Goal: Obtain resource: Download file/media

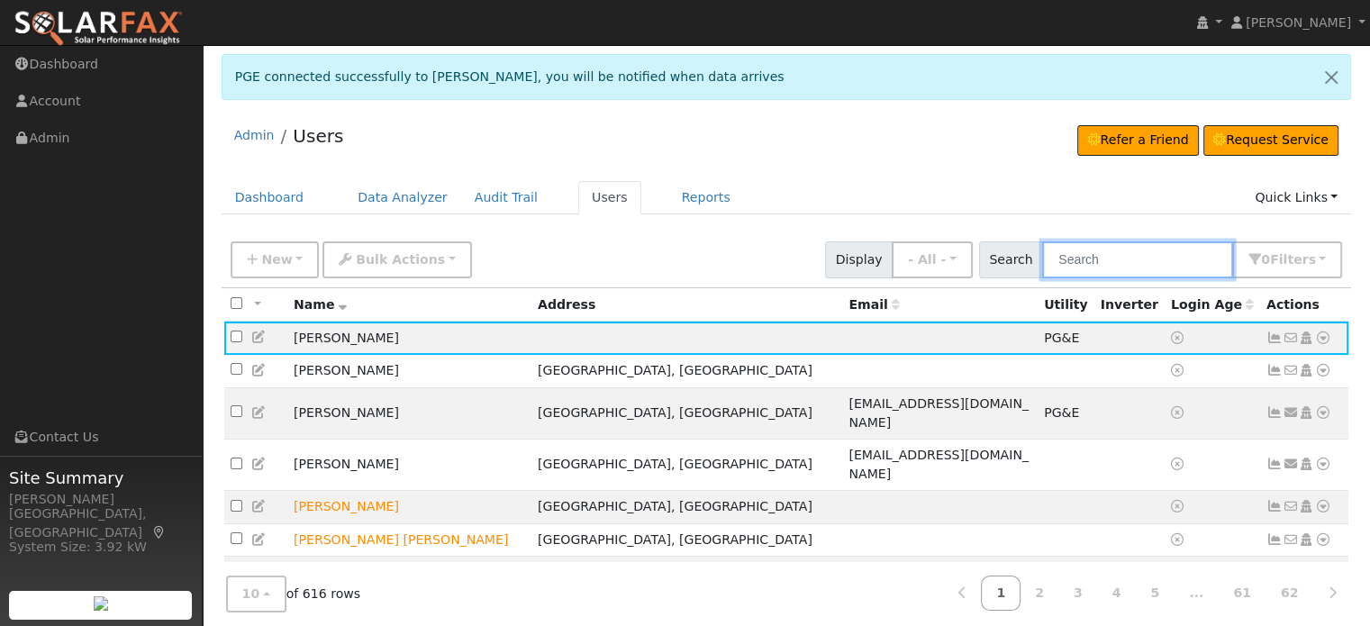
click at [1143, 255] on input "text" at bounding box center [1137, 259] width 191 height 37
type input "Rodrigues"
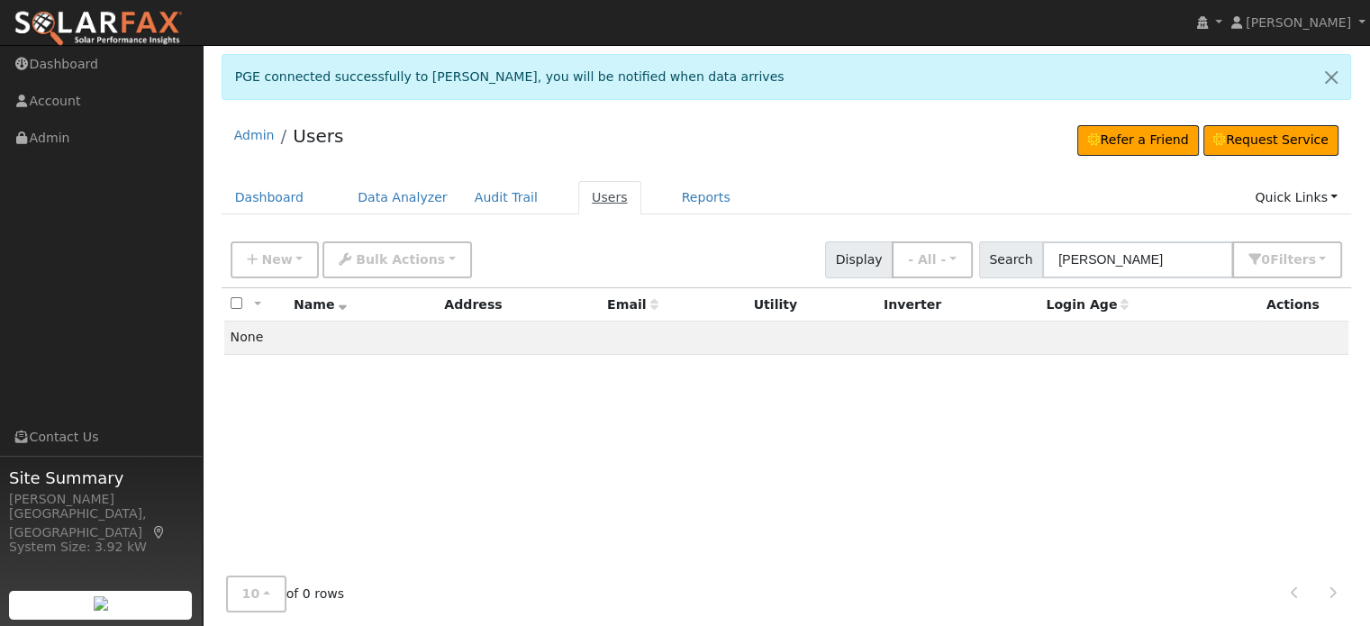
click at [580, 201] on link "Users" at bounding box center [609, 197] width 63 height 33
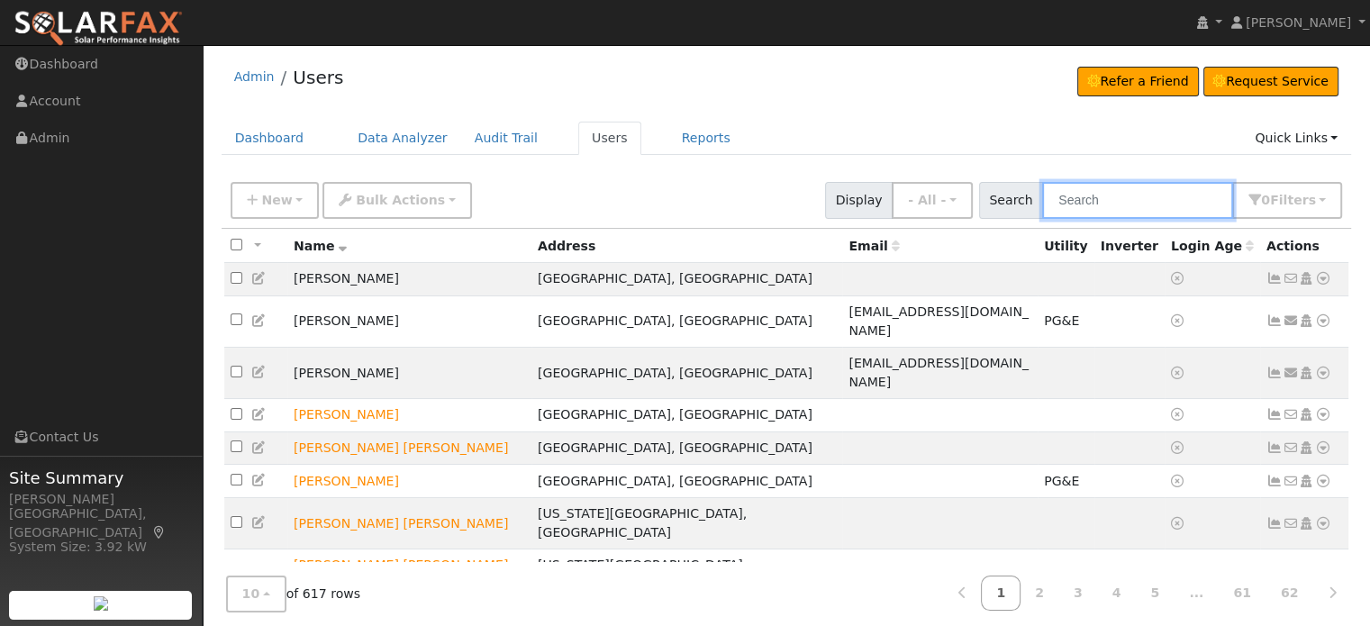
click at [1065, 209] on input "text" at bounding box center [1137, 200] width 191 height 37
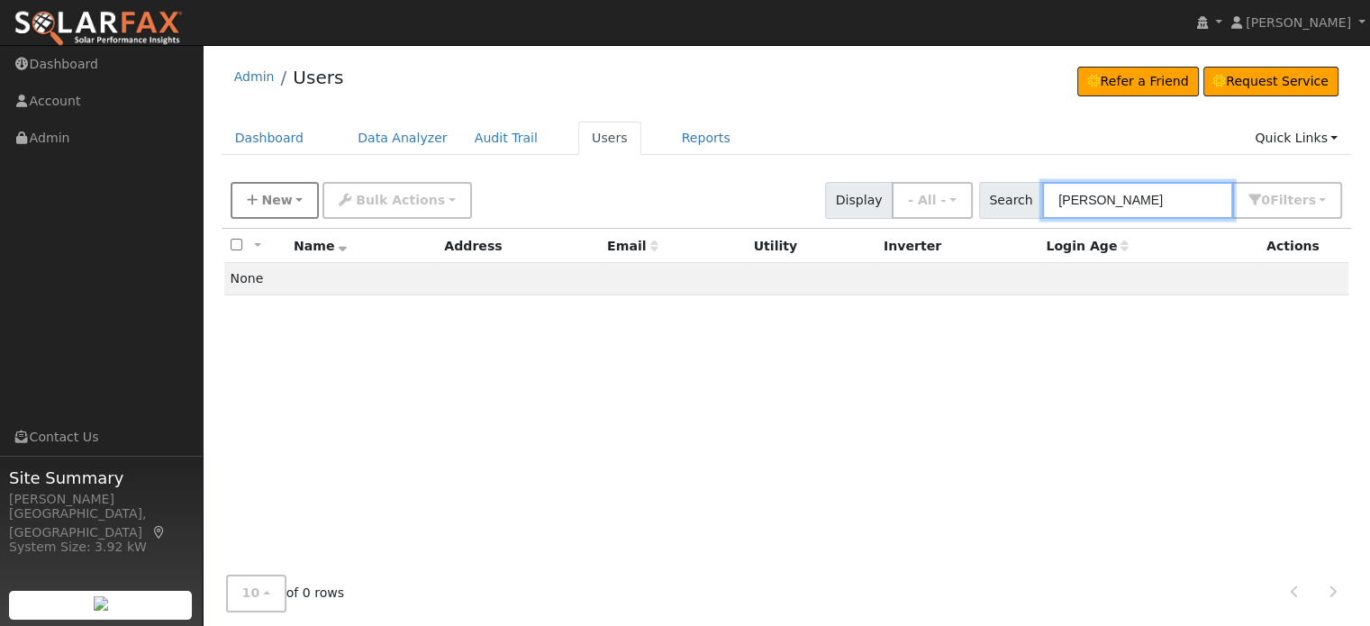
type input "John Rodrigues"
click at [249, 197] on icon "button" at bounding box center [252, 200] width 11 height 13
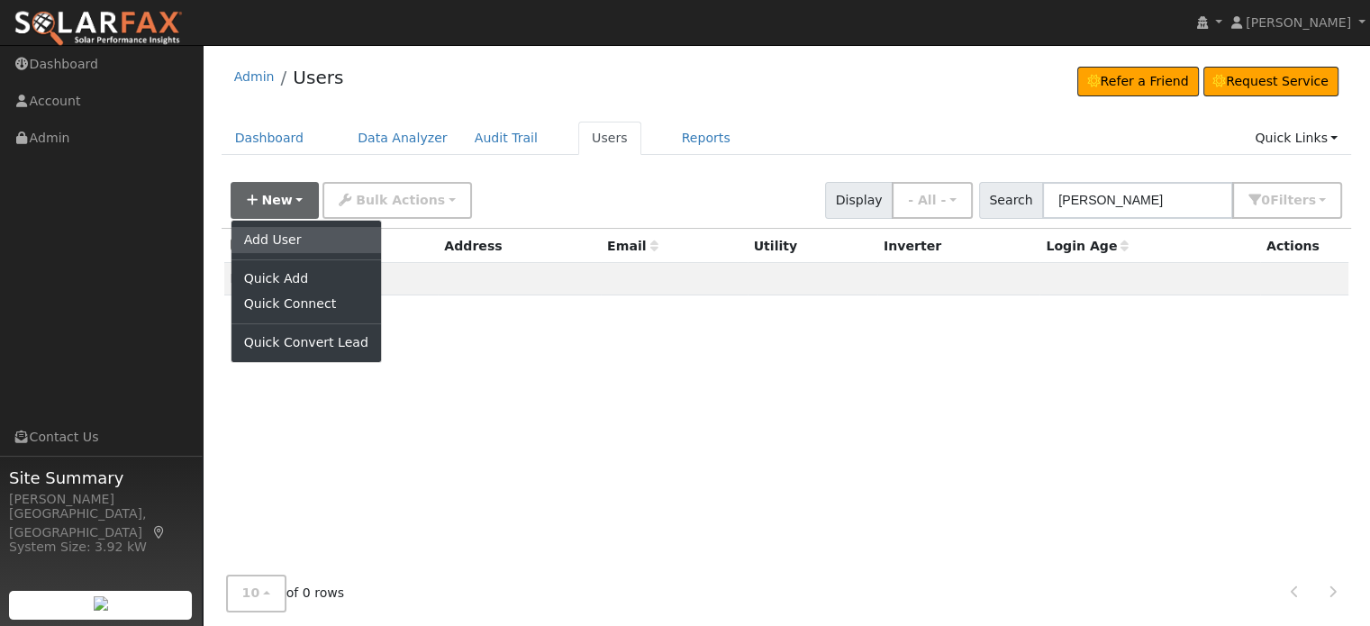
click at [268, 236] on link "Add User" at bounding box center [307, 239] width 150 height 25
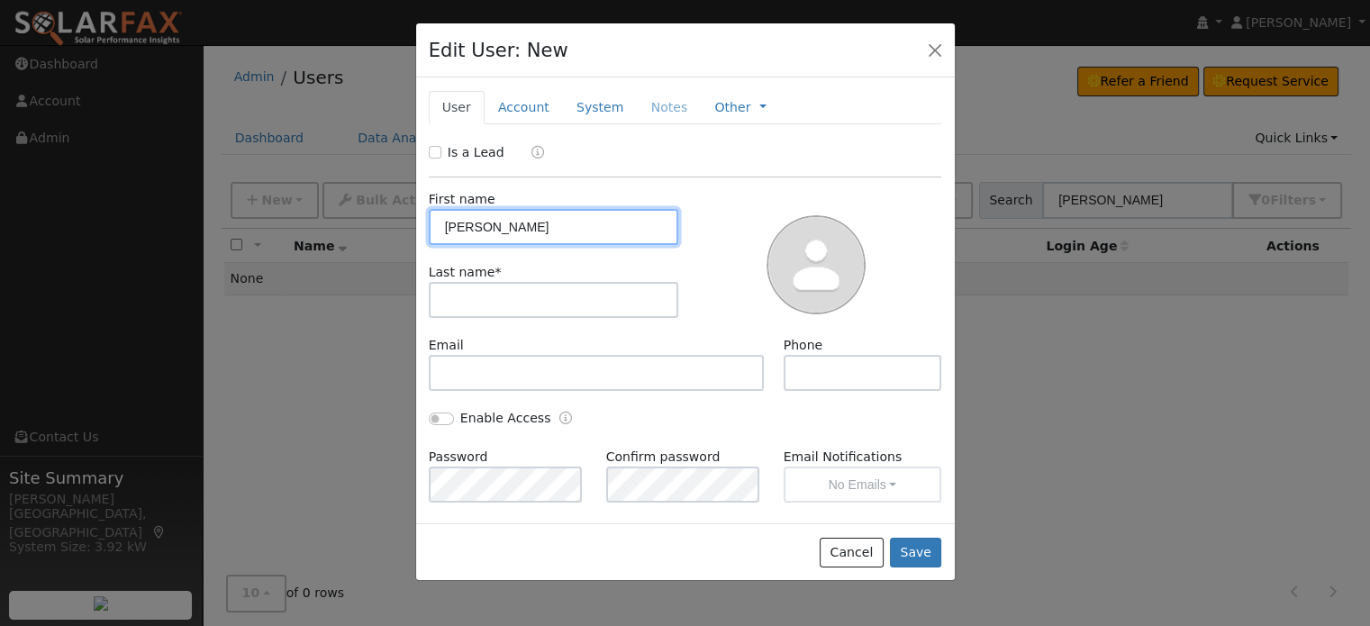
type input "John"
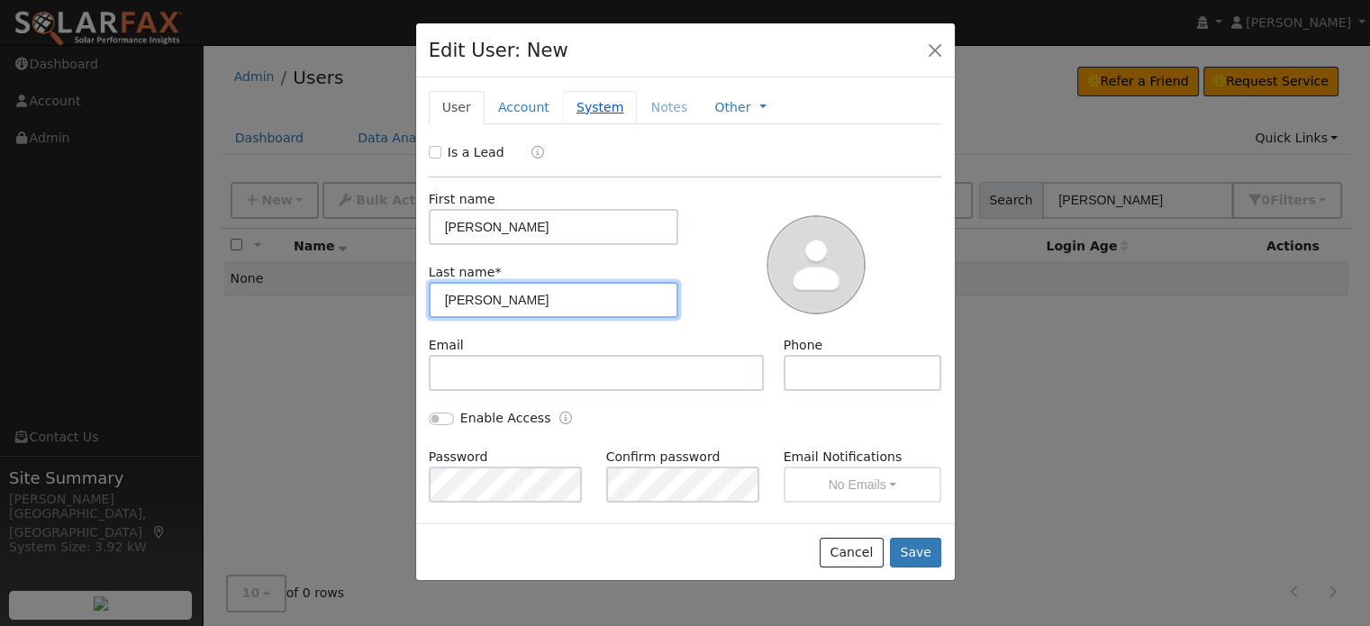
type input "Rodrigues"
click at [579, 99] on link "System" at bounding box center [600, 107] width 75 height 33
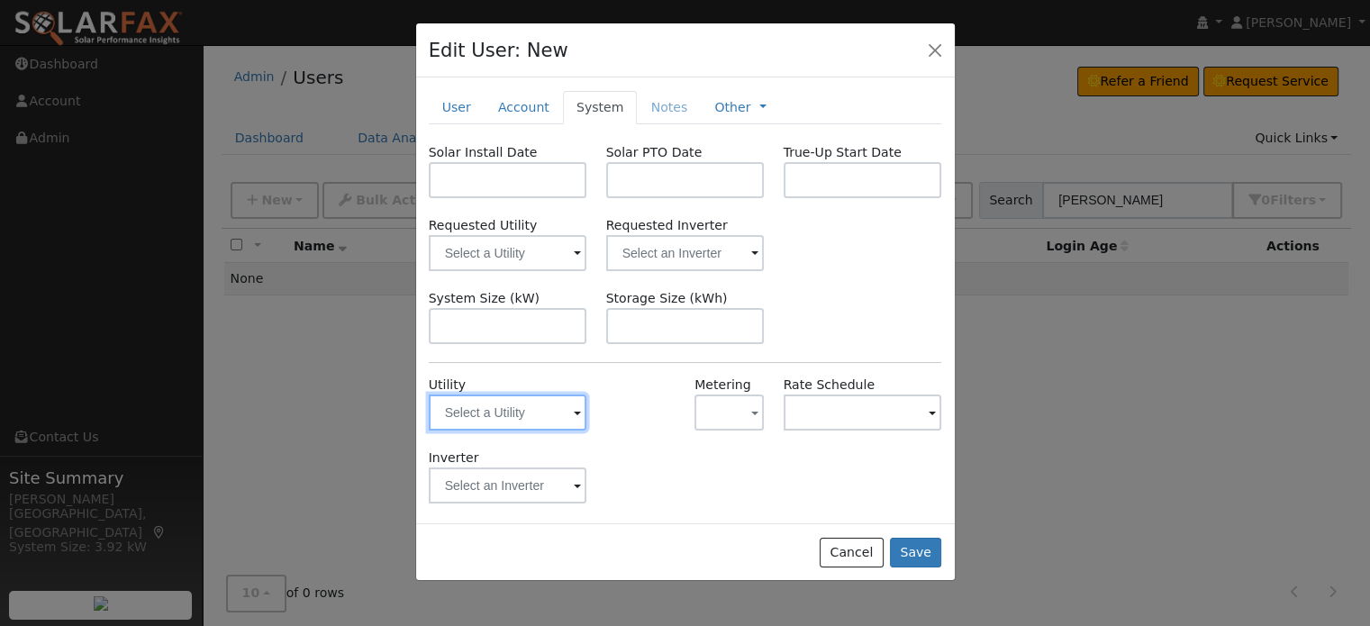
click at [515, 403] on input "text" at bounding box center [508, 413] width 159 height 36
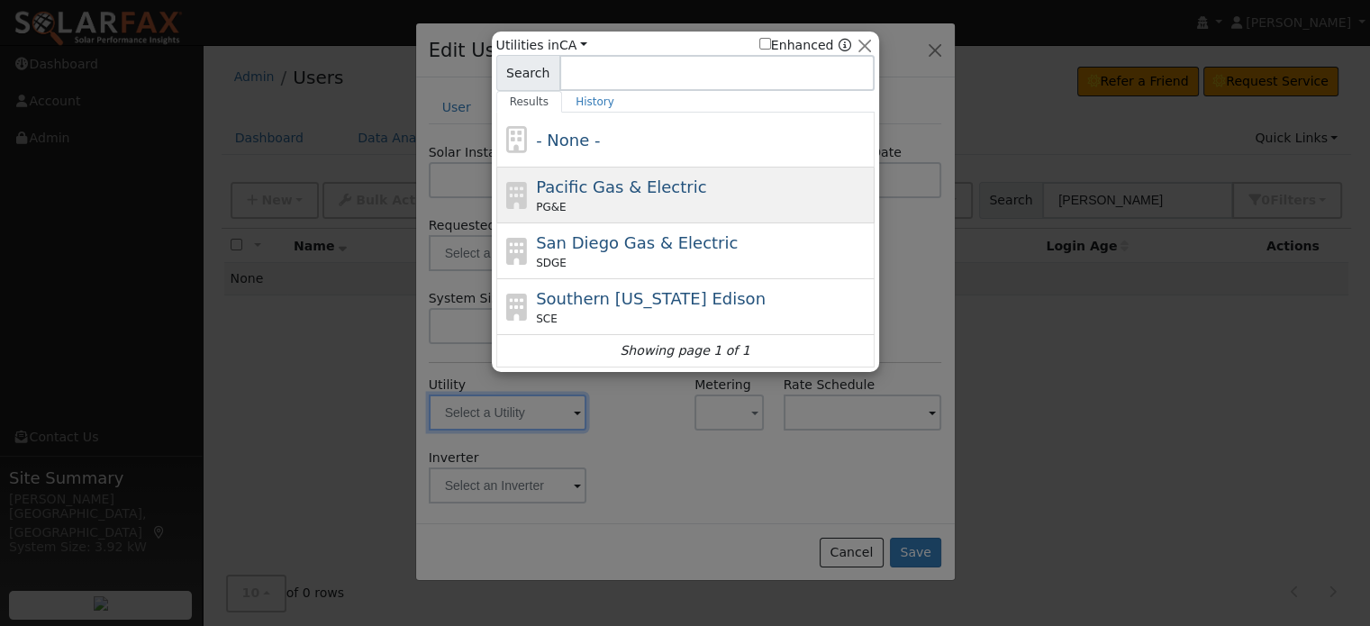
click at [584, 185] on span "Pacific Gas & Electric" at bounding box center [621, 186] width 170 height 19
type input "PG&E"
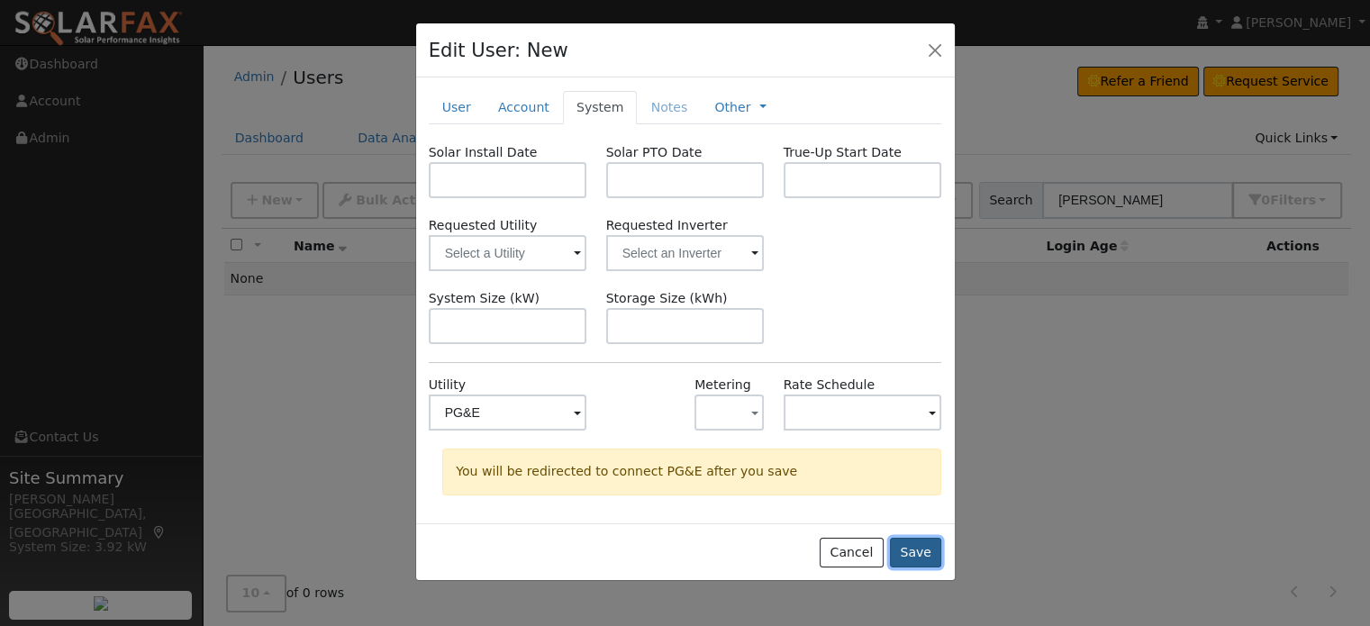
click at [912, 548] on button "Save" at bounding box center [916, 553] width 52 height 31
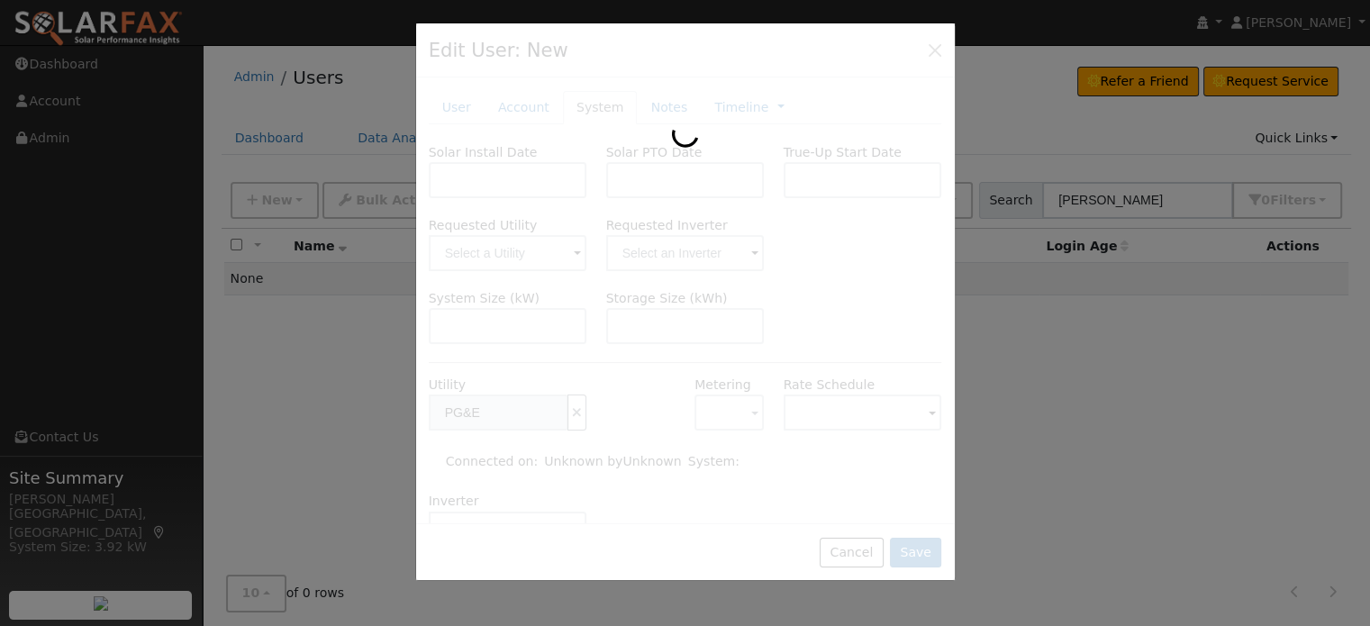
click at [795, 285] on div at bounding box center [685, 302] width 539 height 558
click at [568, 157] on div at bounding box center [685, 302] width 539 height 558
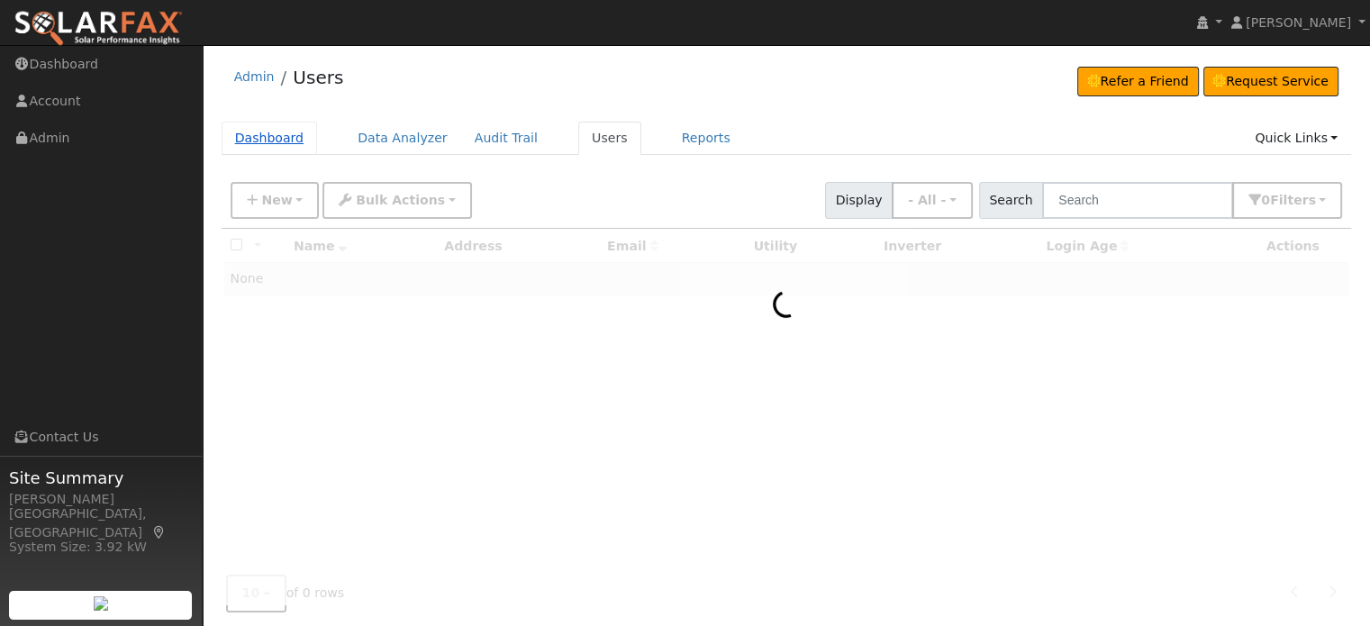
click at [274, 145] on link "Dashboard" at bounding box center [270, 138] width 96 height 33
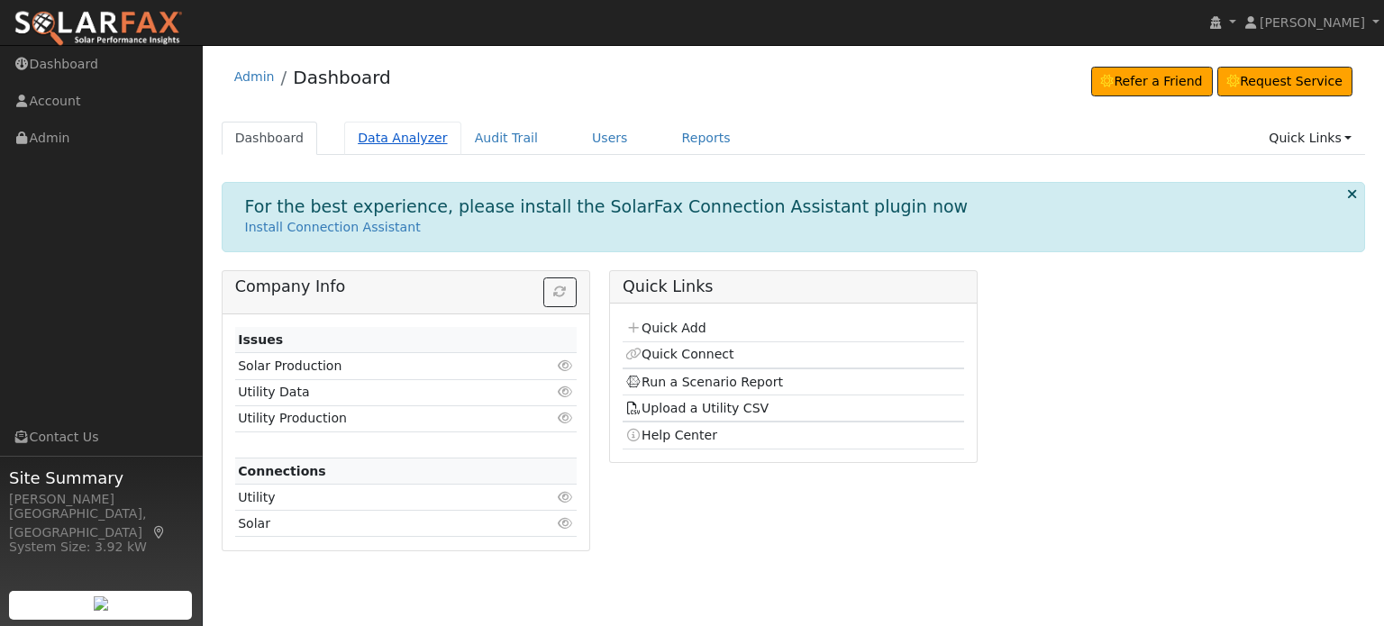
click at [400, 145] on link "Data Analyzer" at bounding box center [402, 138] width 117 height 33
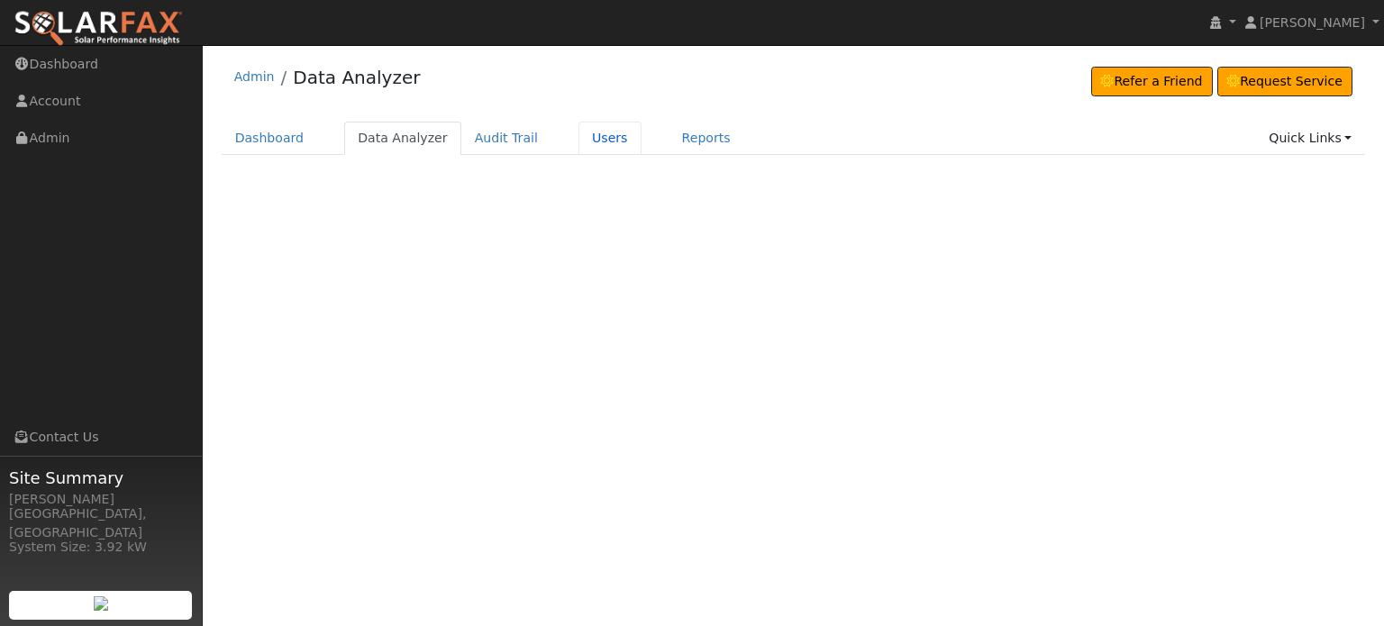
click at [584, 140] on link "Users" at bounding box center [609, 138] width 63 height 33
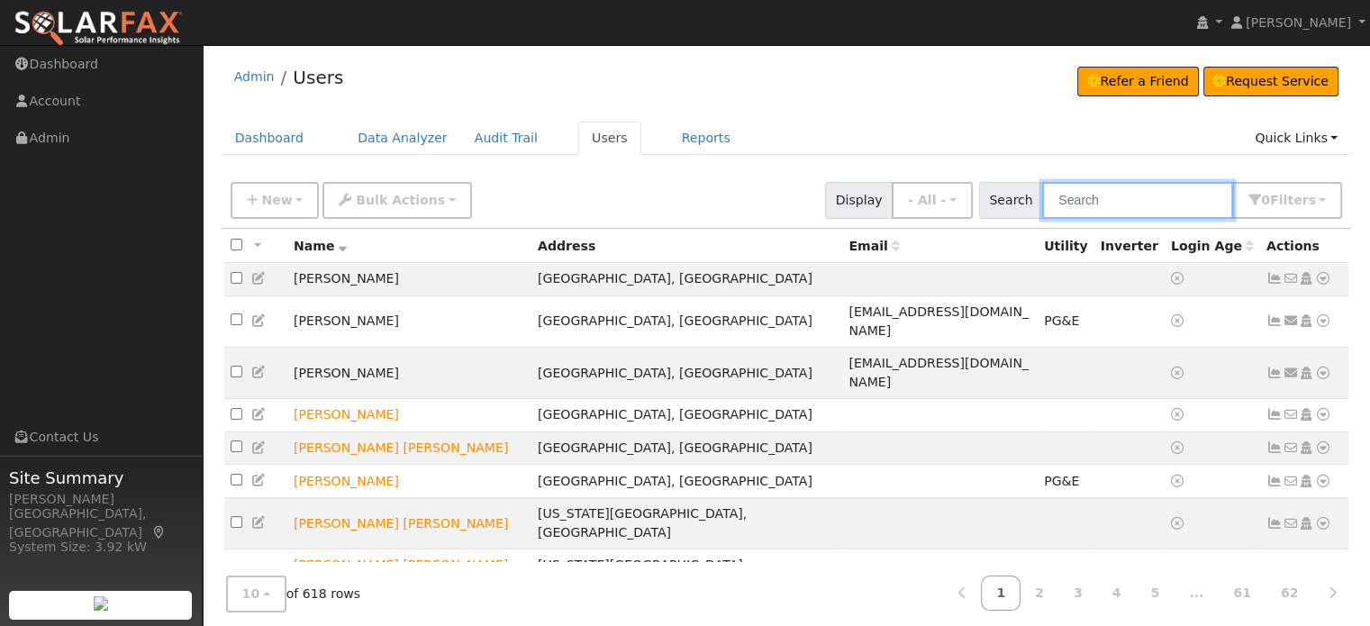
click at [1114, 201] on input "text" at bounding box center [1137, 200] width 191 height 37
type input "Rodrigues"
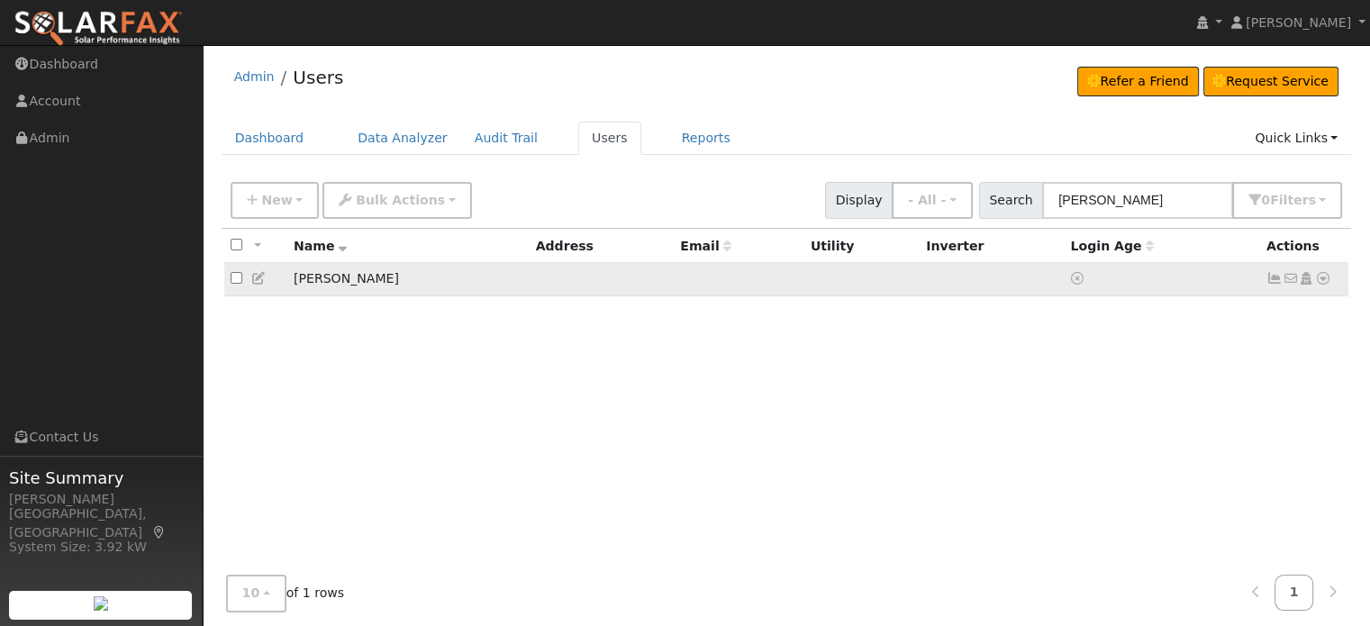
click at [1330, 279] on icon at bounding box center [1323, 278] width 16 height 13
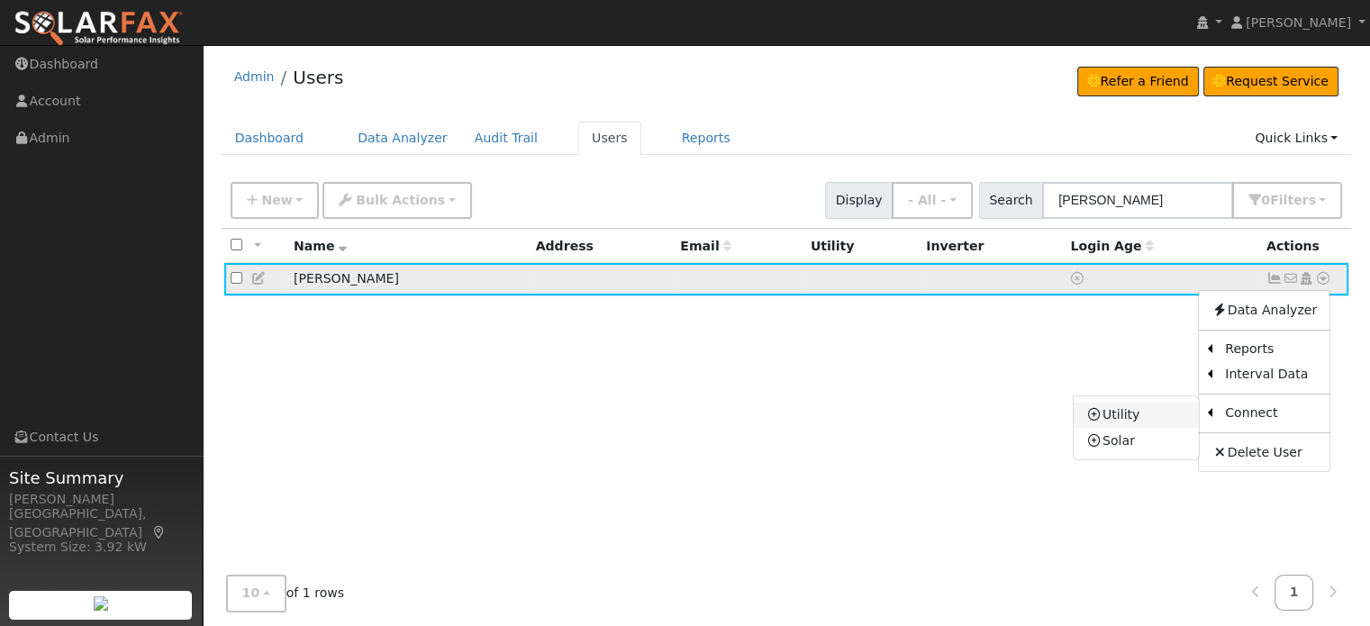
click at [1154, 415] on link "Utility" at bounding box center [1136, 415] width 125 height 25
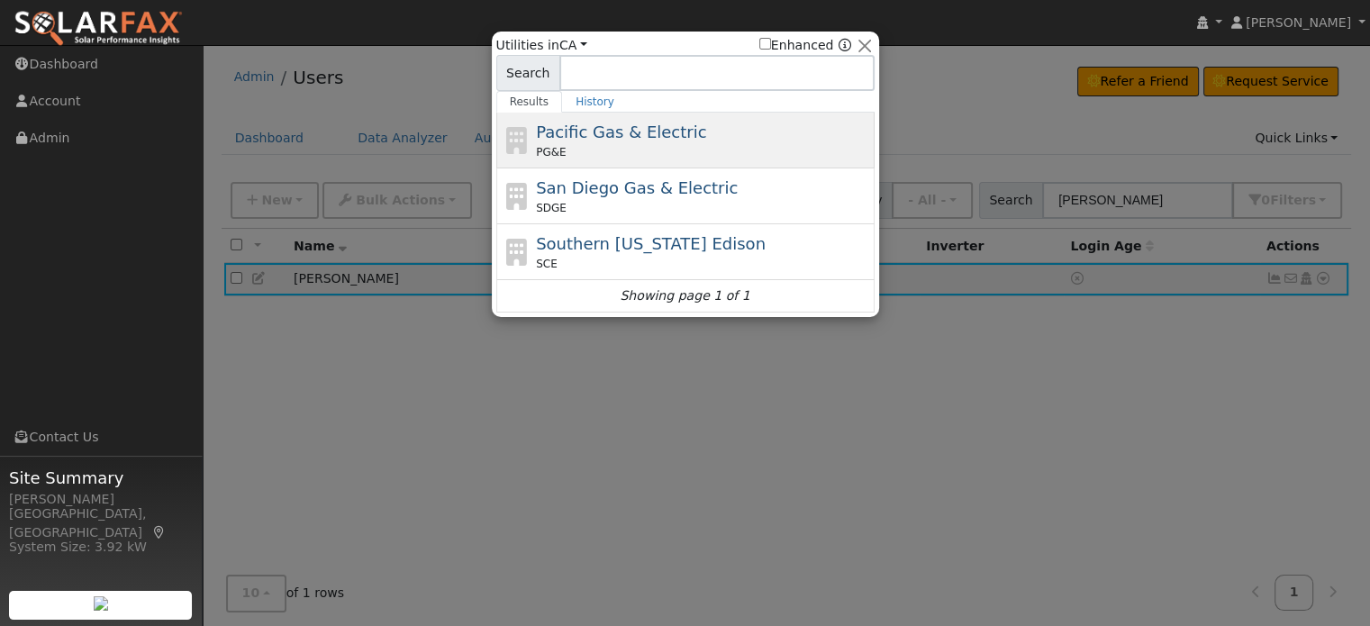
click at [661, 141] on span "Pacific Gas & Electric" at bounding box center [621, 132] width 170 height 19
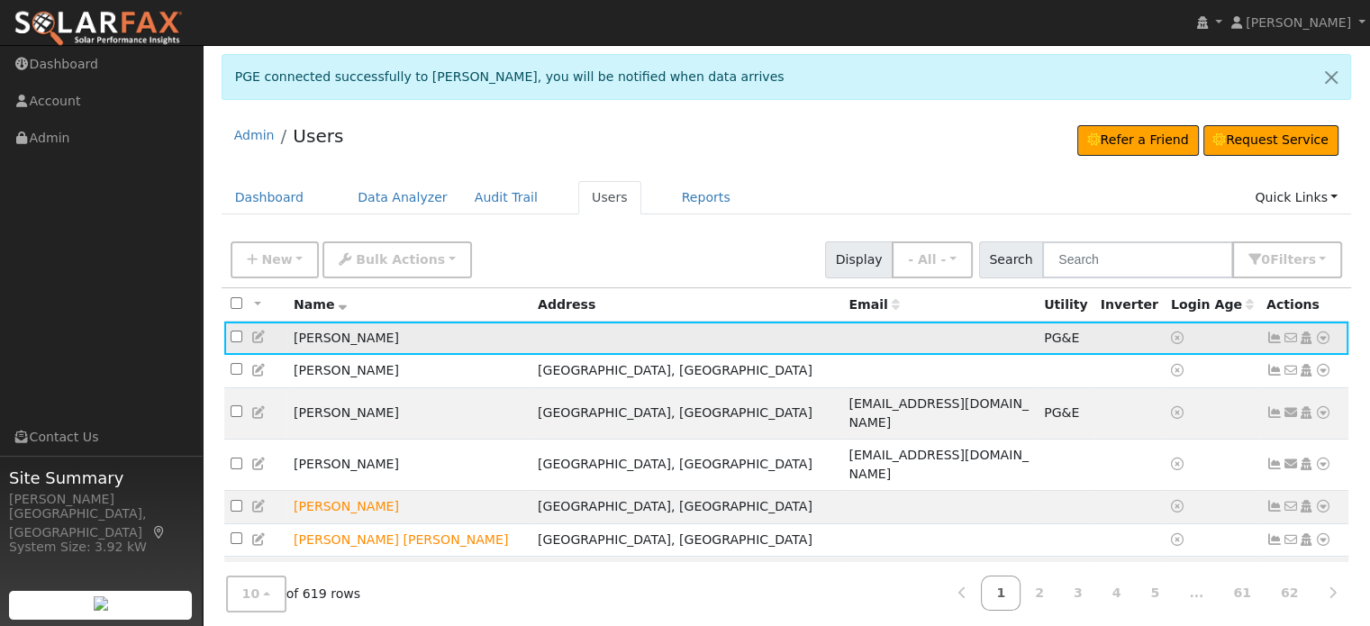
click at [1322, 339] on icon at bounding box center [1323, 338] width 16 height 13
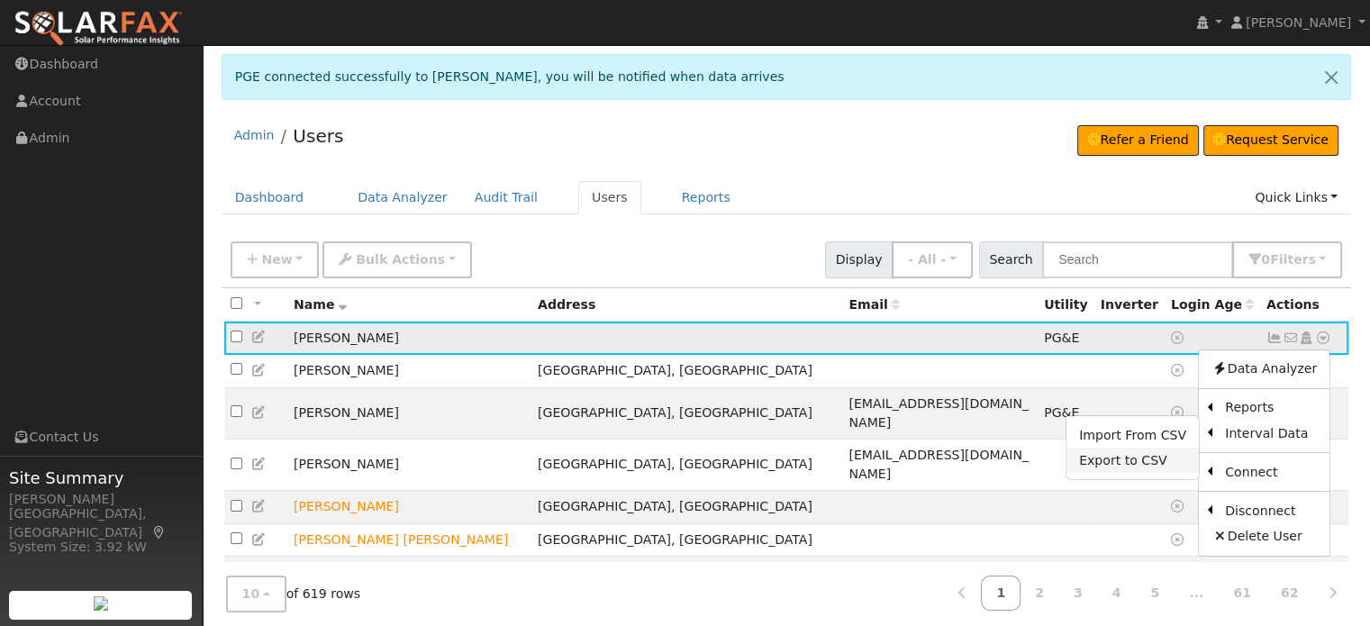
click at [1131, 453] on link "Export to CSV" at bounding box center [1133, 460] width 132 height 25
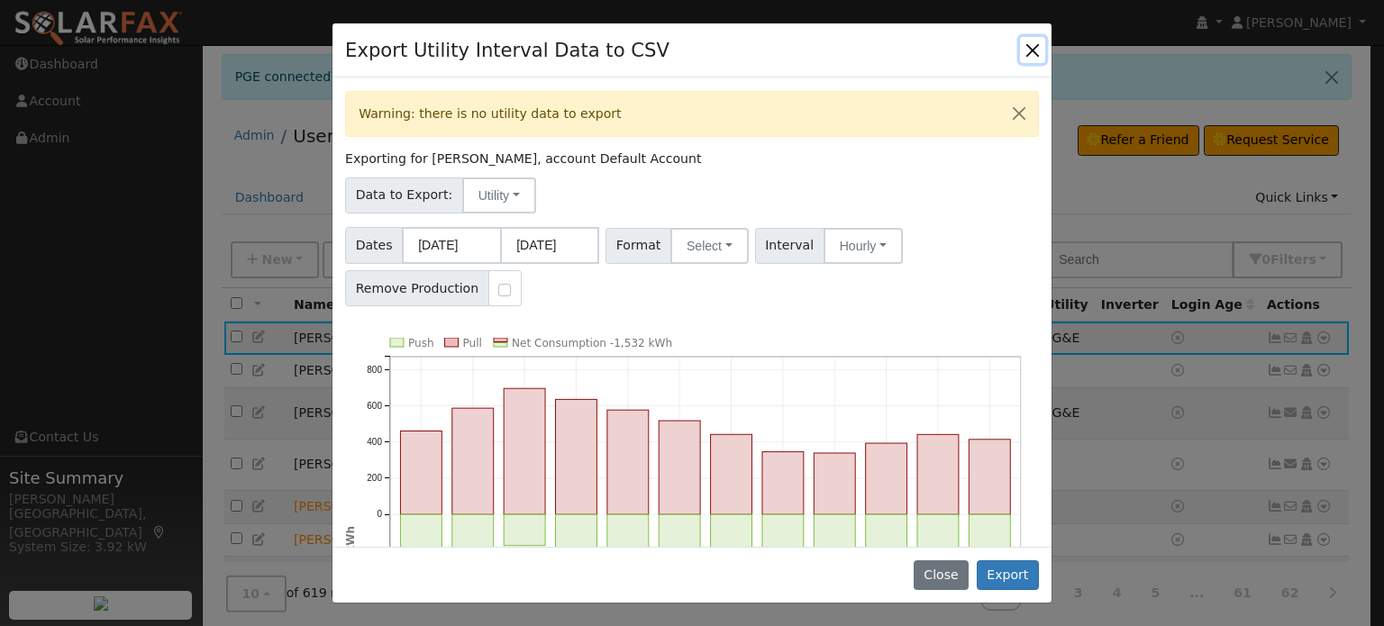
click at [1034, 43] on button "Close" at bounding box center [1032, 49] width 25 height 25
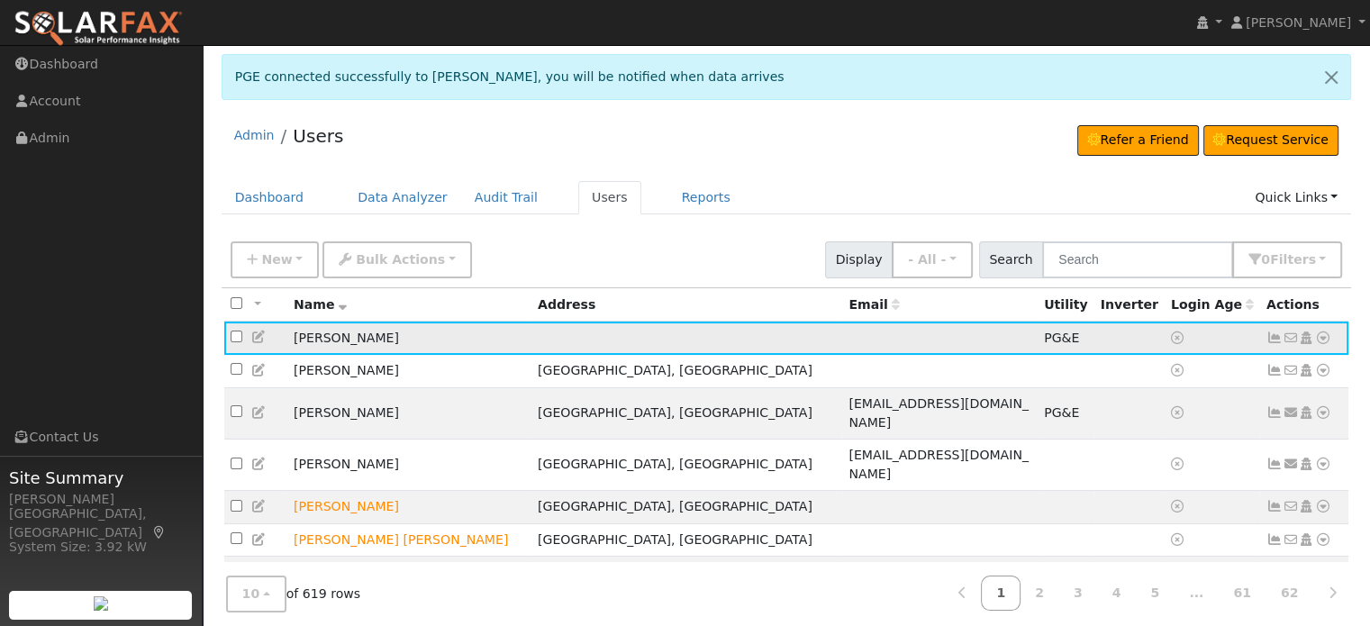
click at [1322, 341] on icon at bounding box center [1323, 338] width 16 height 13
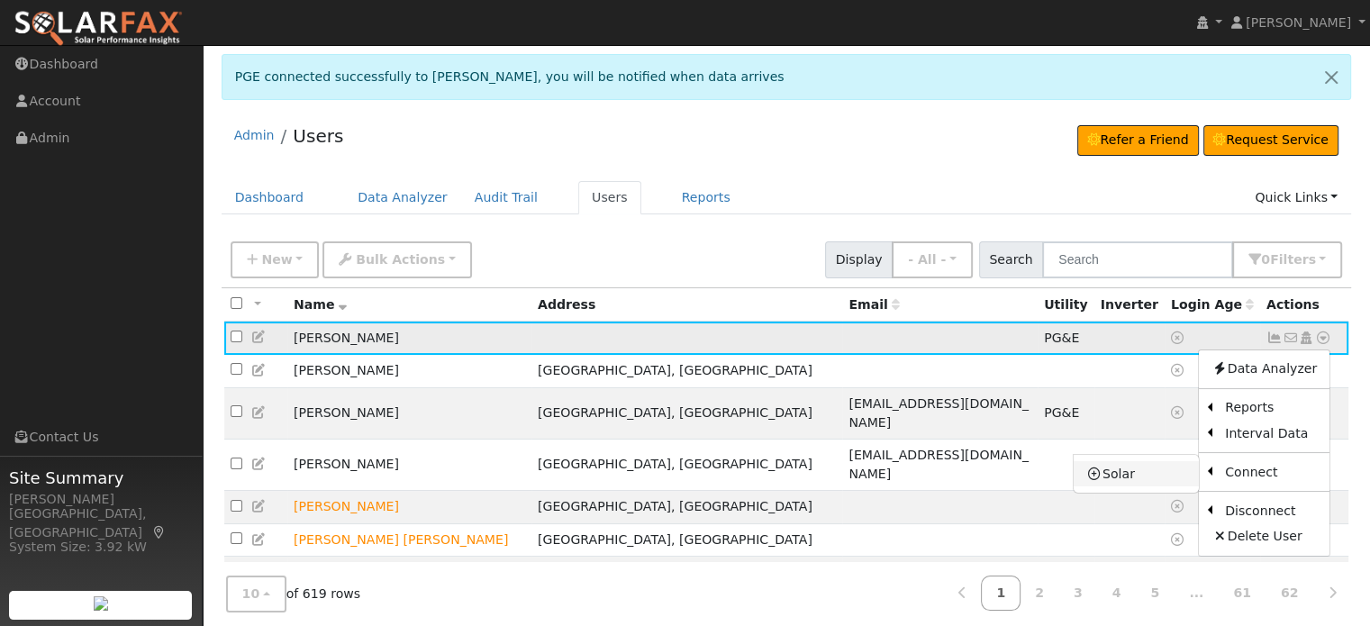
click at [1141, 481] on link "Solar" at bounding box center [1136, 473] width 125 height 25
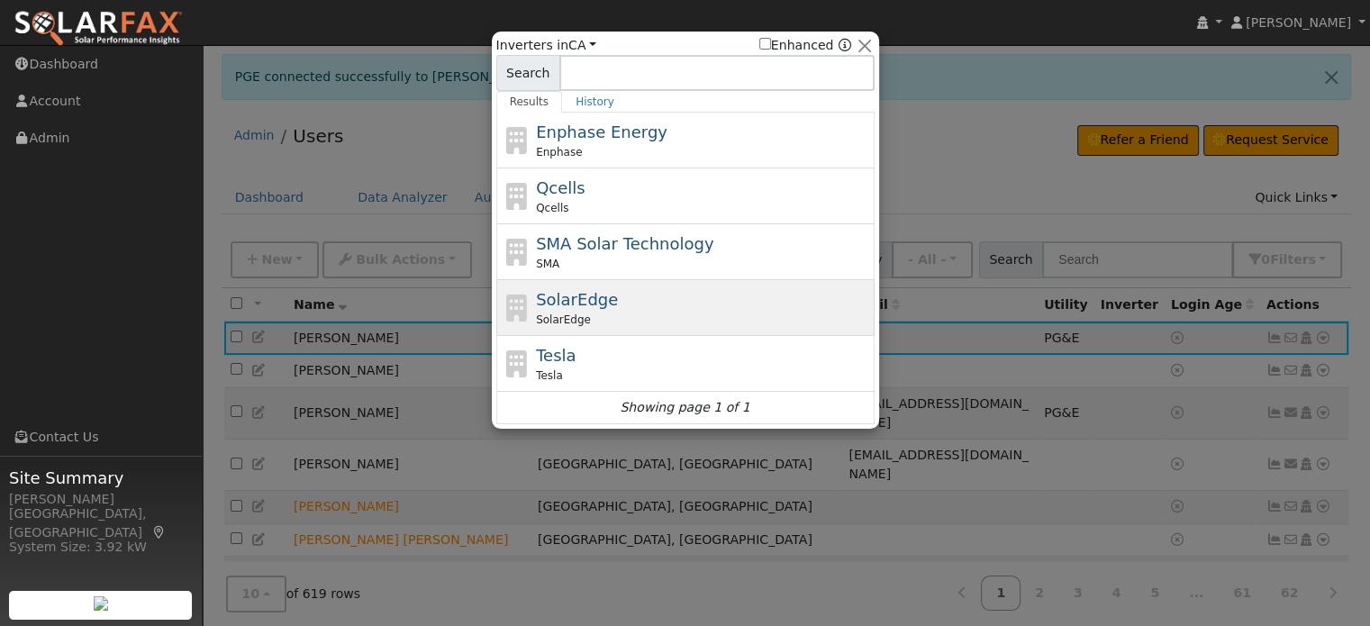
click at [540, 301] on span "SolarEdge" at bounding box center [577, 299] width 82 height 19
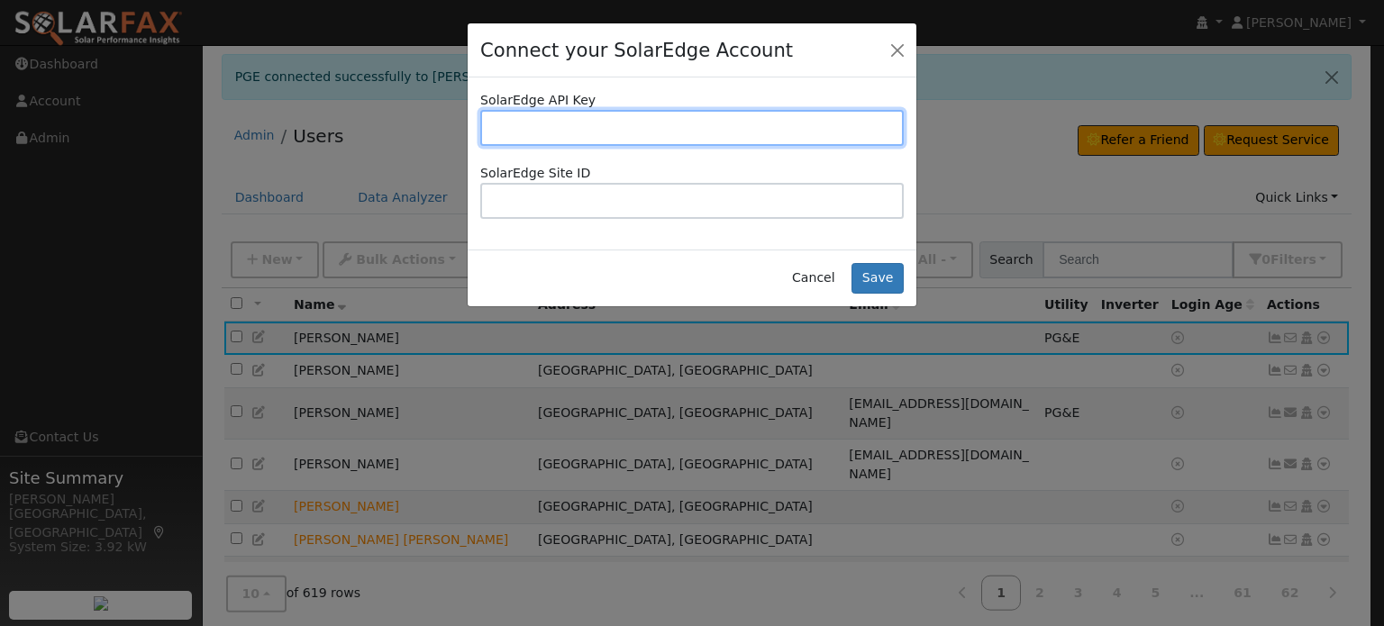
click at [646, 134] on input "text" at bounding box center [691, 128] width 423 height 36
paste input "9UKBLNKU2FZK0CYIUGUONCA1TS8P4BST"
type input "9UKBLNKU2FZK0CYIUGUONCA1TS8P4BST"
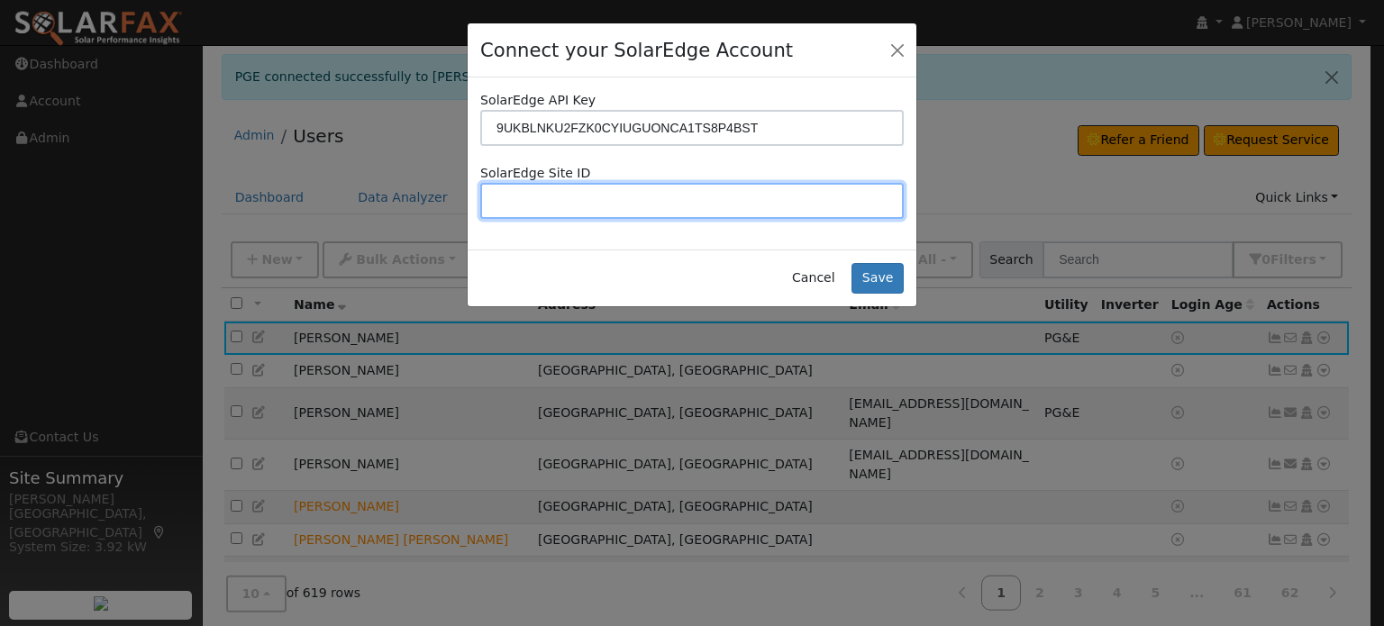
click at [613, 201] on input "text" at bounding box center [691, 201] width 423 height 36
paste input "228575"
type input "228575"
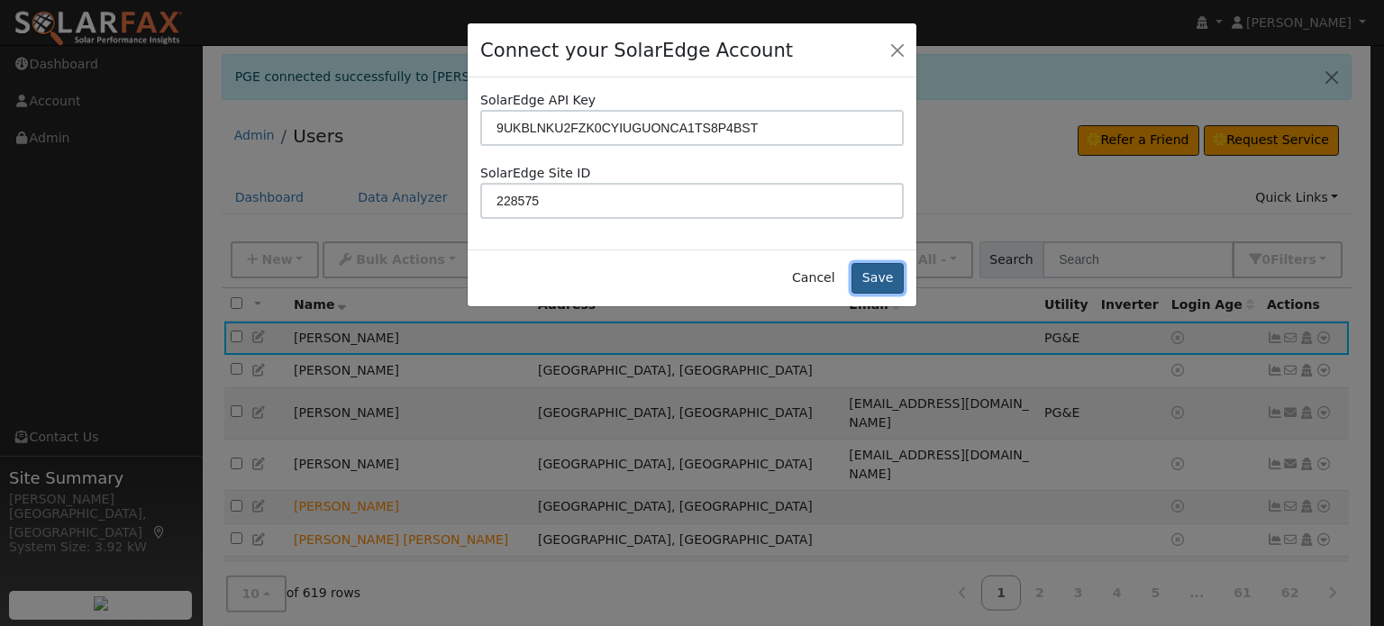
click at [896, 286] on button "Save" at bounding box center [877, 278] width 52 height 31
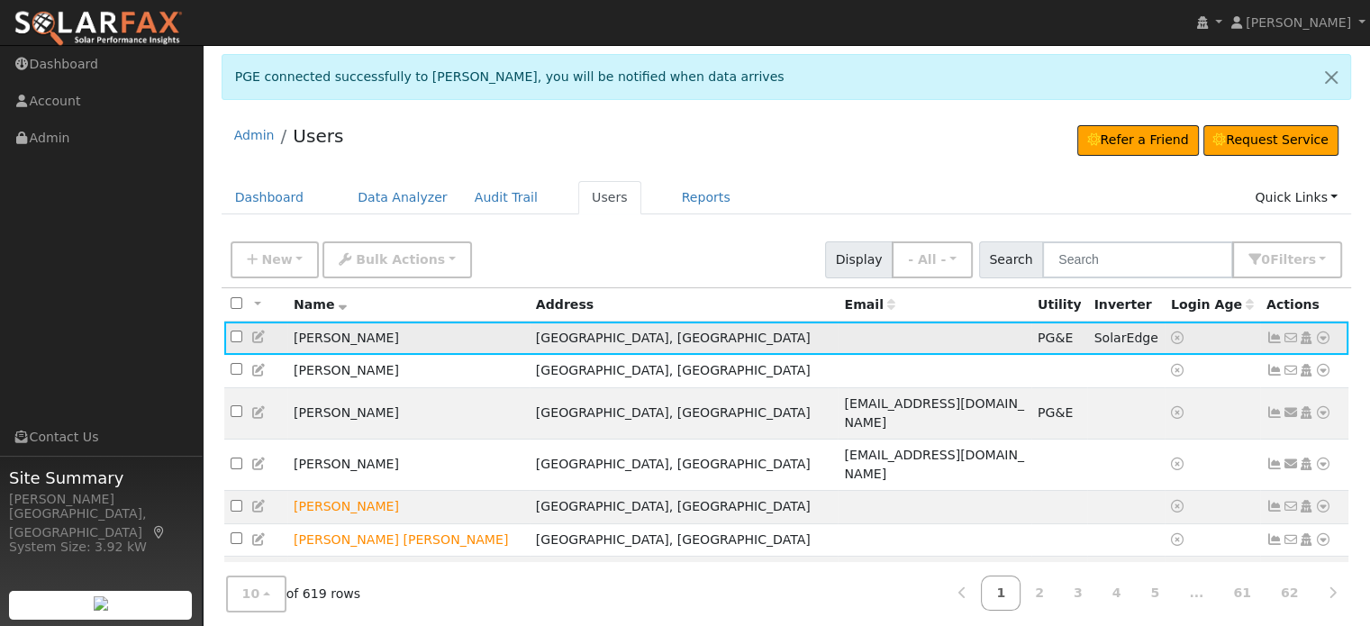
click at [1322, 334] on icon at bounding box center [1323, 338] width 16 height 13
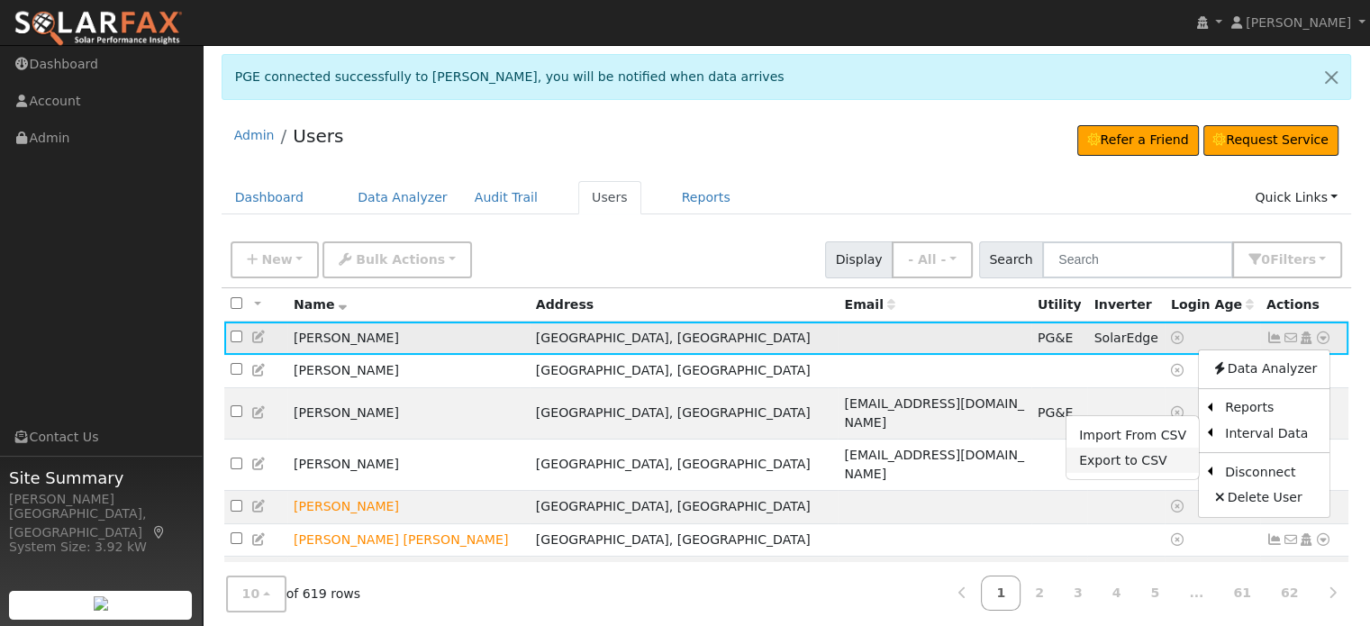
click at [1141, 457] on link "Export to CSV" at bounding box center [1133, 460] width 132 height 25
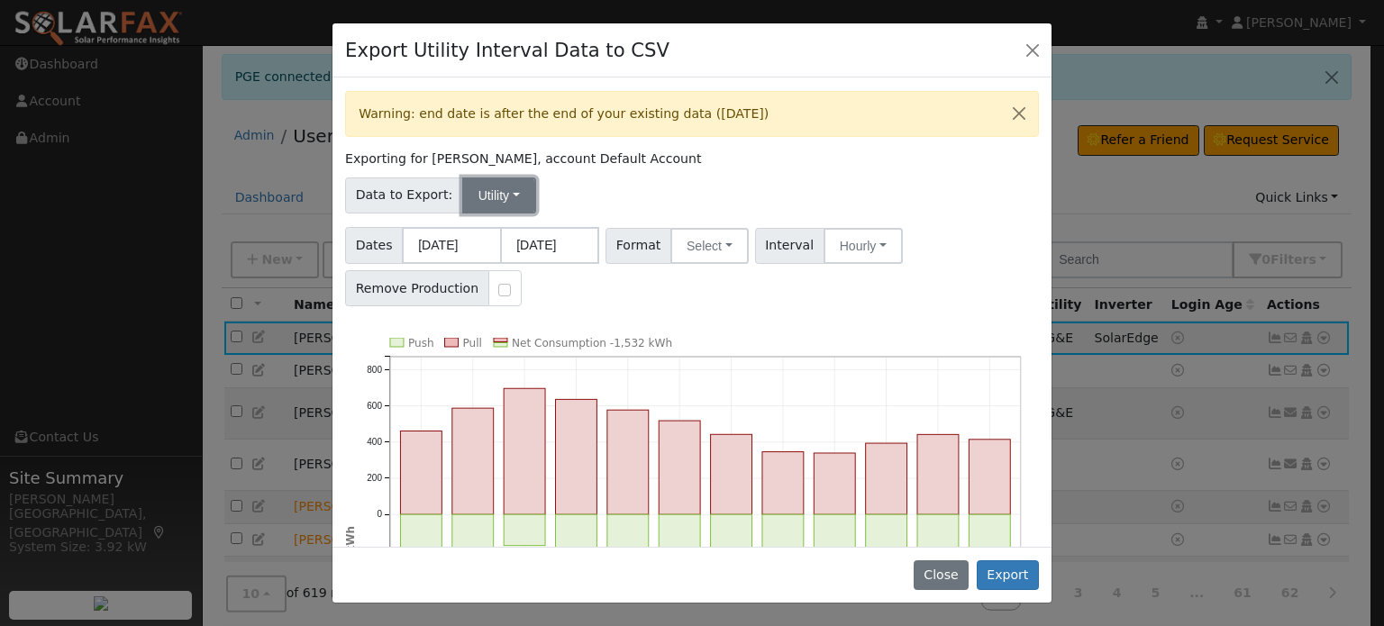
click at [502, 179] on button "Utility" at bounding box center [499, 195] width 74 height 36
click at [477, 263] on link "Solar" at bounding box center [511, 260] width 125 height 25
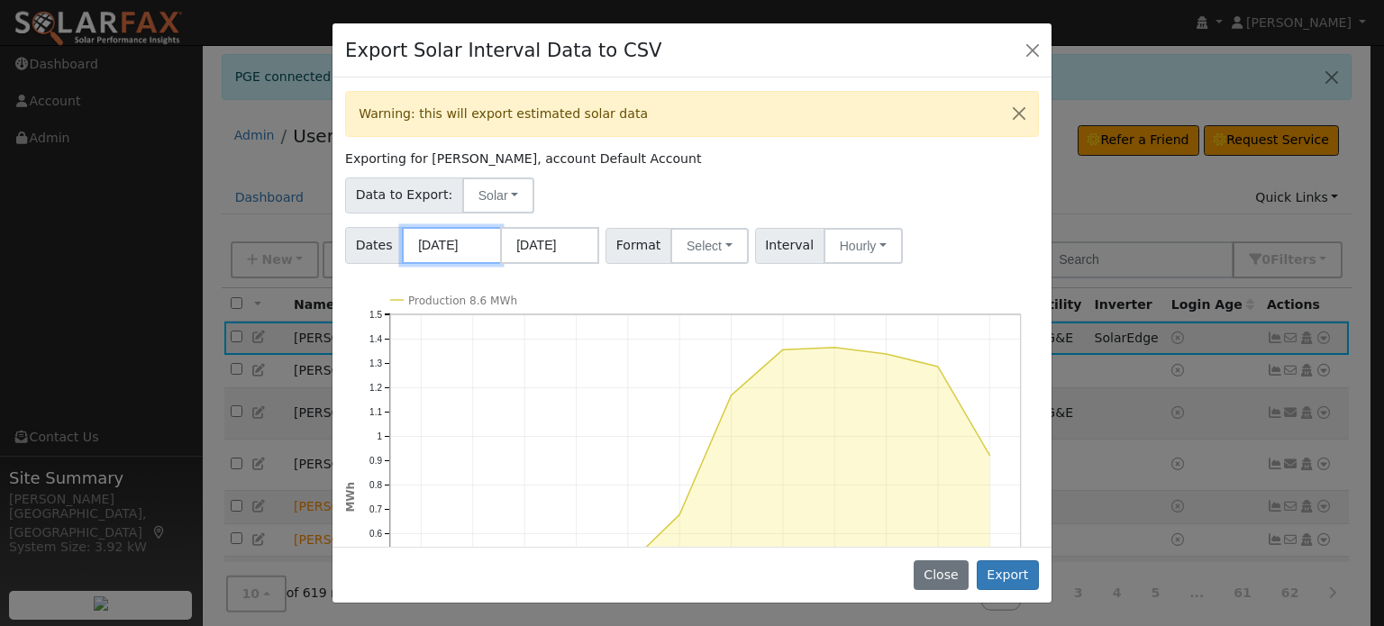
click at [420, 255] on input "10/01/2024" at bounding box center [451, 245] width 99 height 37
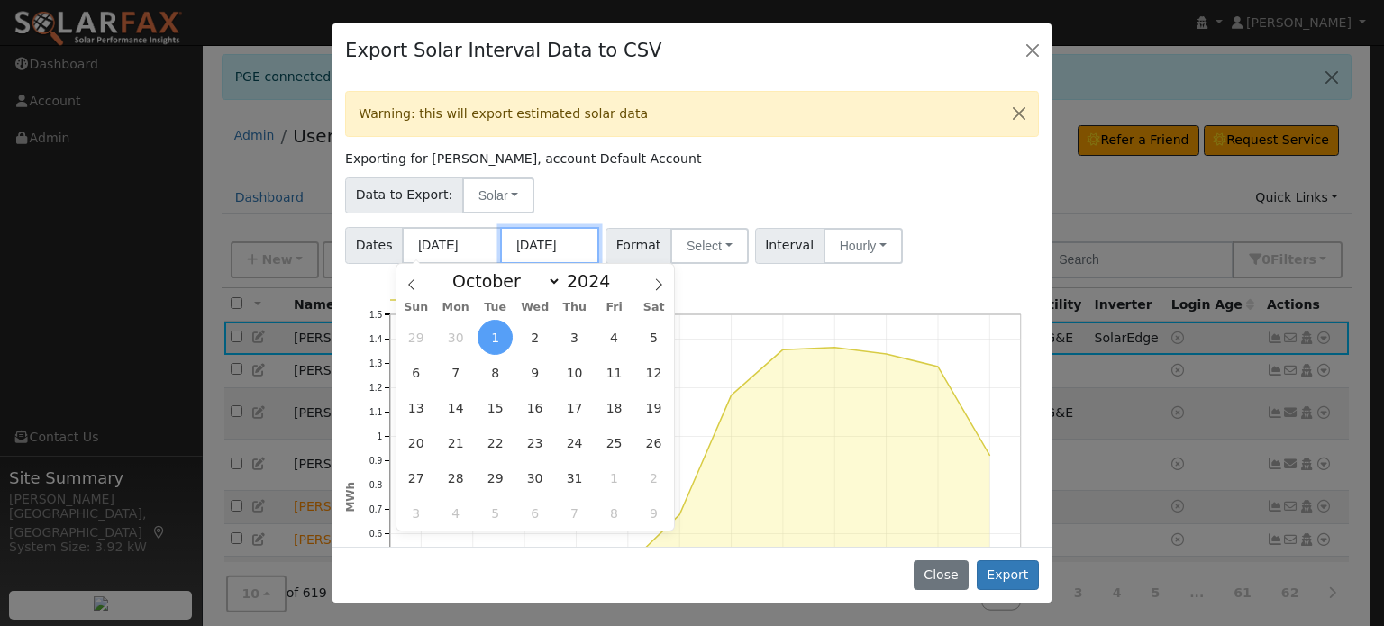
click at [562, 233] on input "09/30/2025" at bounding box center [549, 245] width 99 height 37
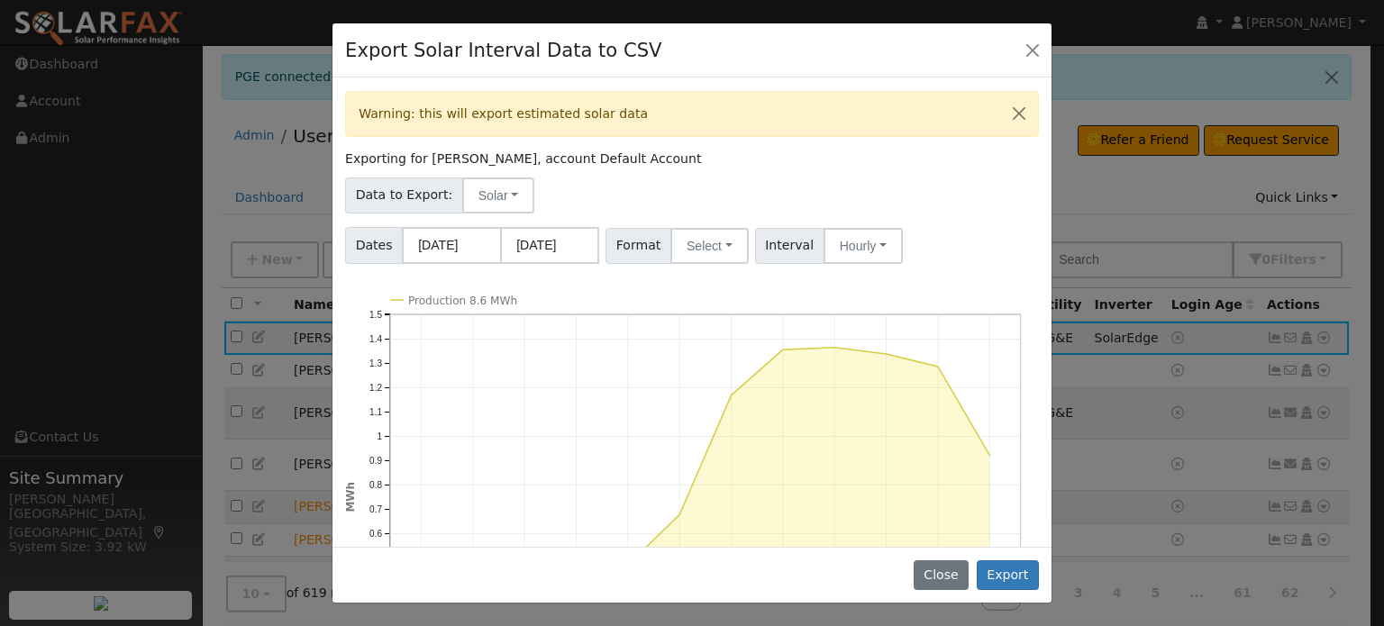
click at [565, 207] on div "Data to Export: Solar Utility Solar" at bounding box center [692, 192] width 700 height 42
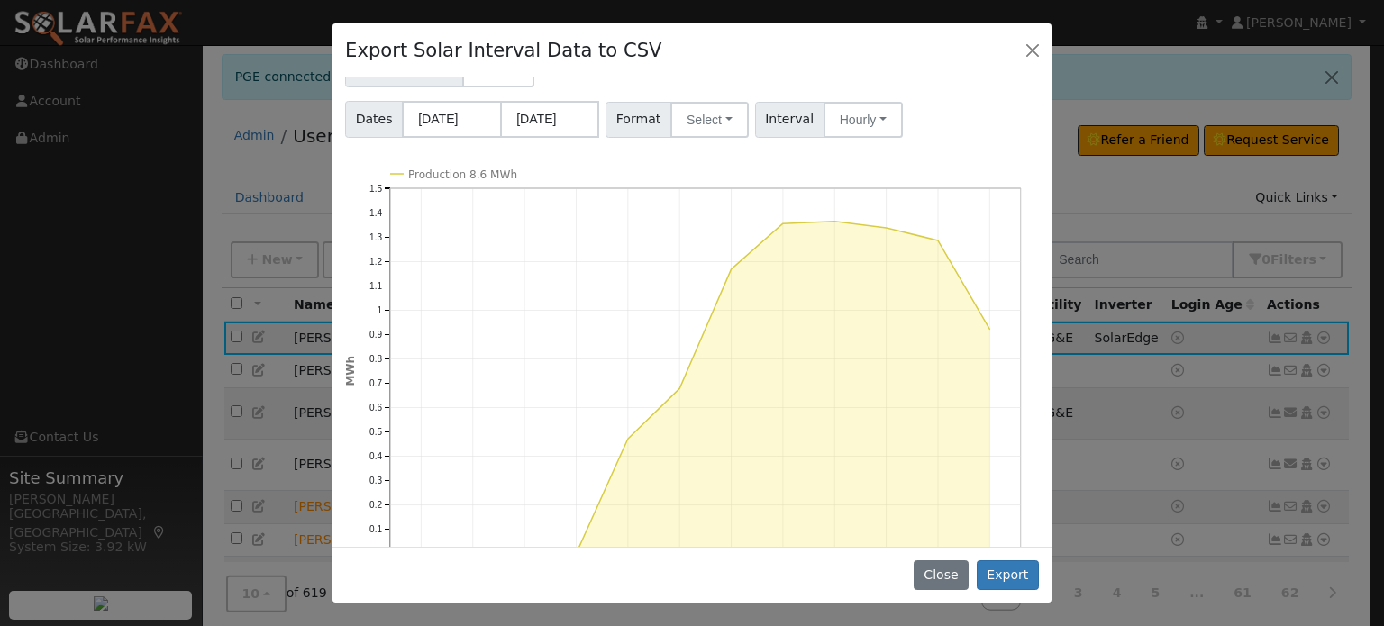
scroll to position [180, 0]
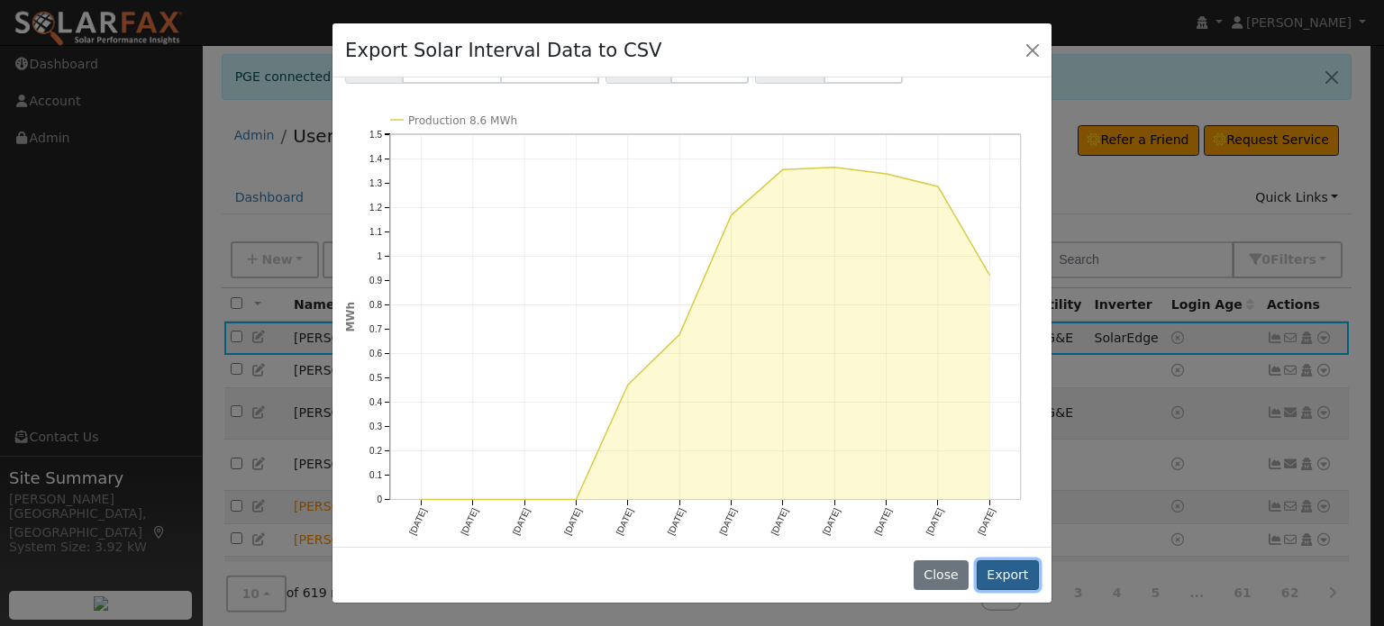
click at [1020, 577] on button "Export" at bounding box center [1008, 575] width 62 height 31
click at [481, 29] on div "Export Solar Interval Data to CSV" at bounding box center [691, 50] width 719 height 55
click at [1016, 572] on button "Export" at bounding box center [1008, 575] width 62 height 31
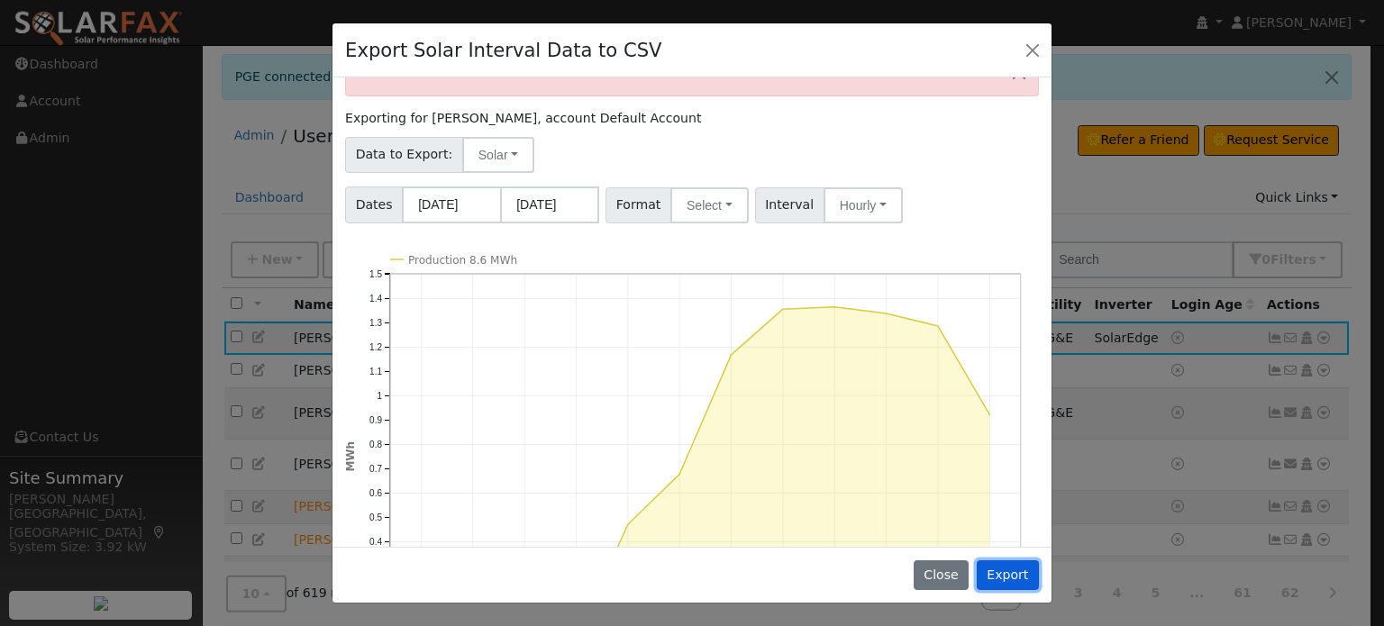
scroll to position [0, 0]
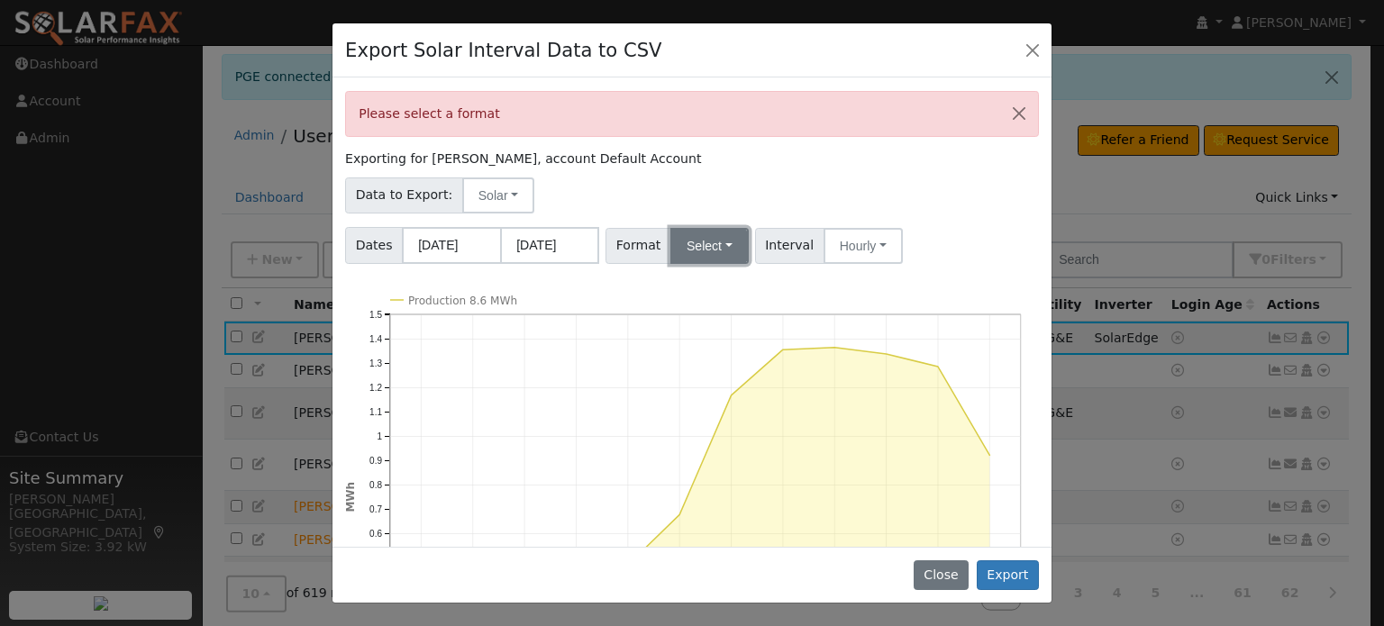
click at [697, 248] on button "Select" at bounding box center [709, 246] width 78 height 36
click at [712, 277] on link "Aurora" at bounding box center [728, 285] width 125 height 25
click at [1006, 568] on button "Export" at bounding box center [1008, 575] width 62 height 31
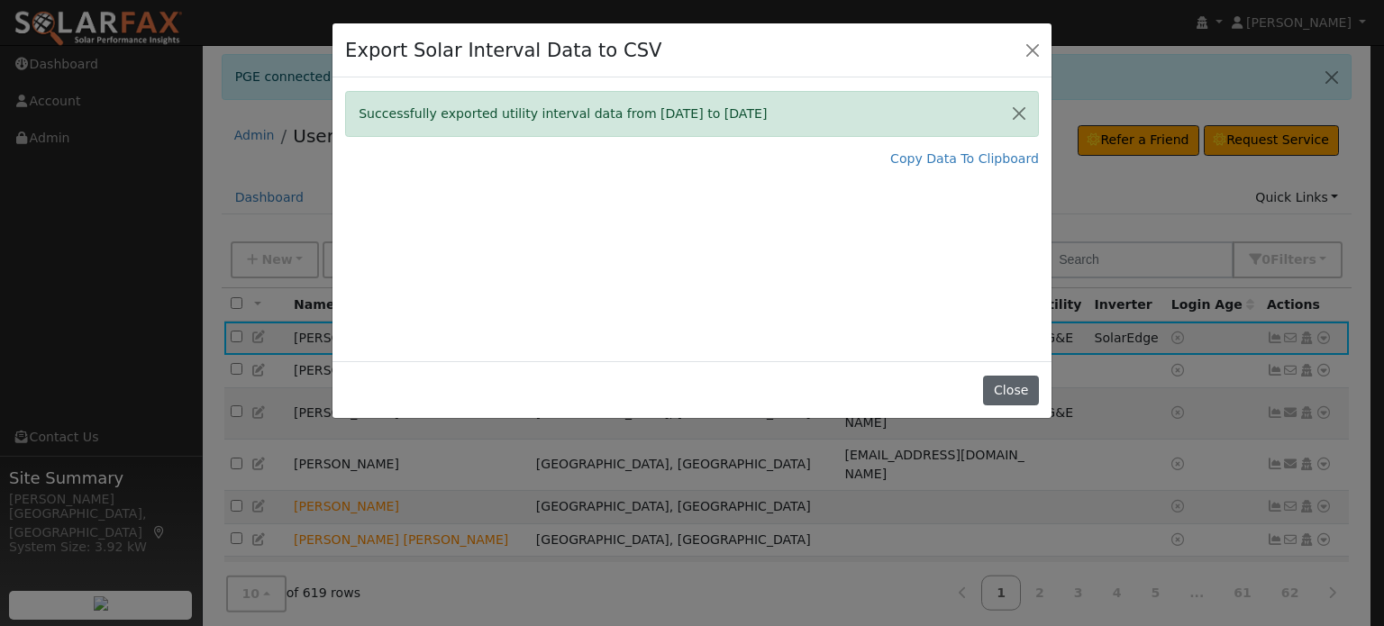
drag, startPoint x: 1009, startPoint y: 409, endPoint x: 1010, endPoint y: 396, distance: 12.6
click at [1009, 407] on div "Close" at bounding box center [691, 389] width 719 height 57
click at [1011, 396] on button "Close" at bounding box center [1010, 391] width 55 height 31
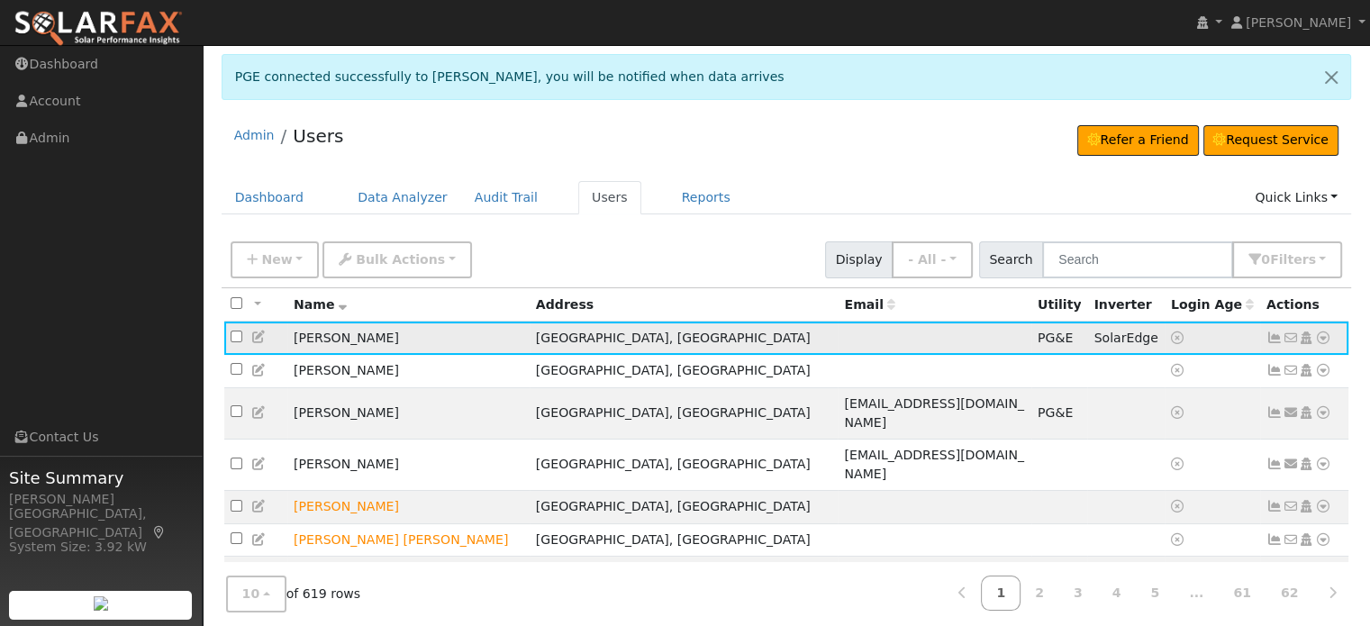
click at [1330, 338] on icon at bounding box center [1323, 338] width 16 height 13
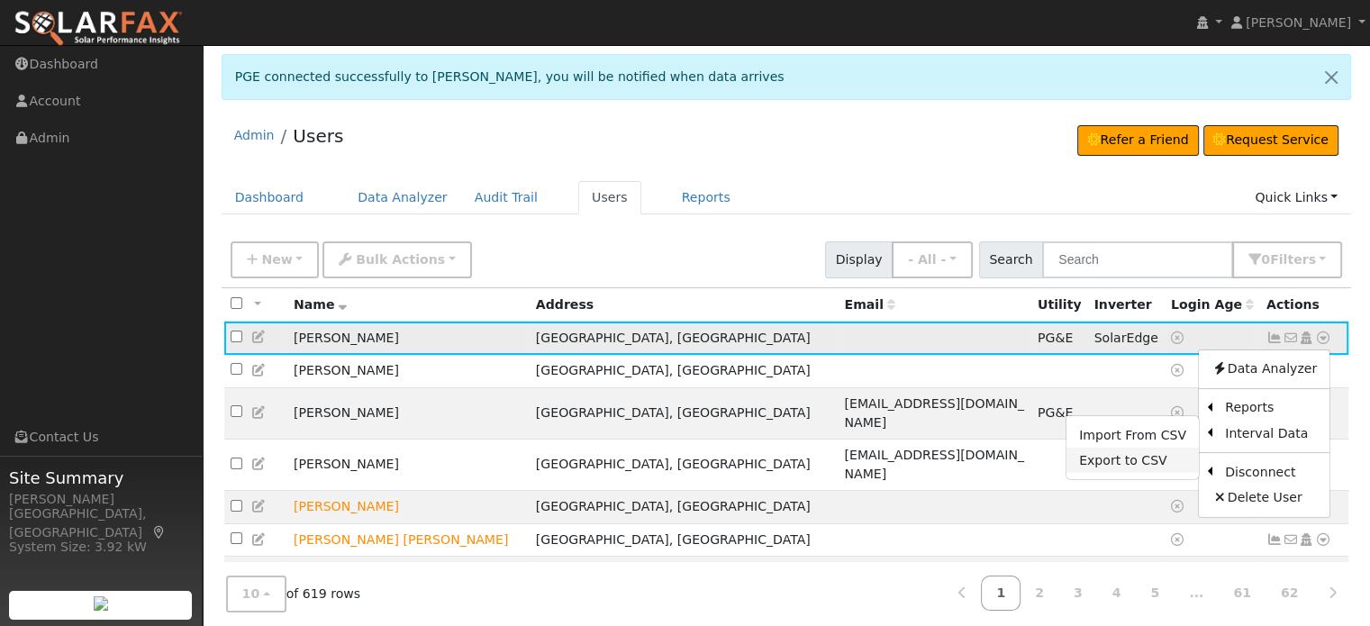
click at [1150, 457] on link "Export to CSV" at bounding box center [1133, 460] width 132 height 25
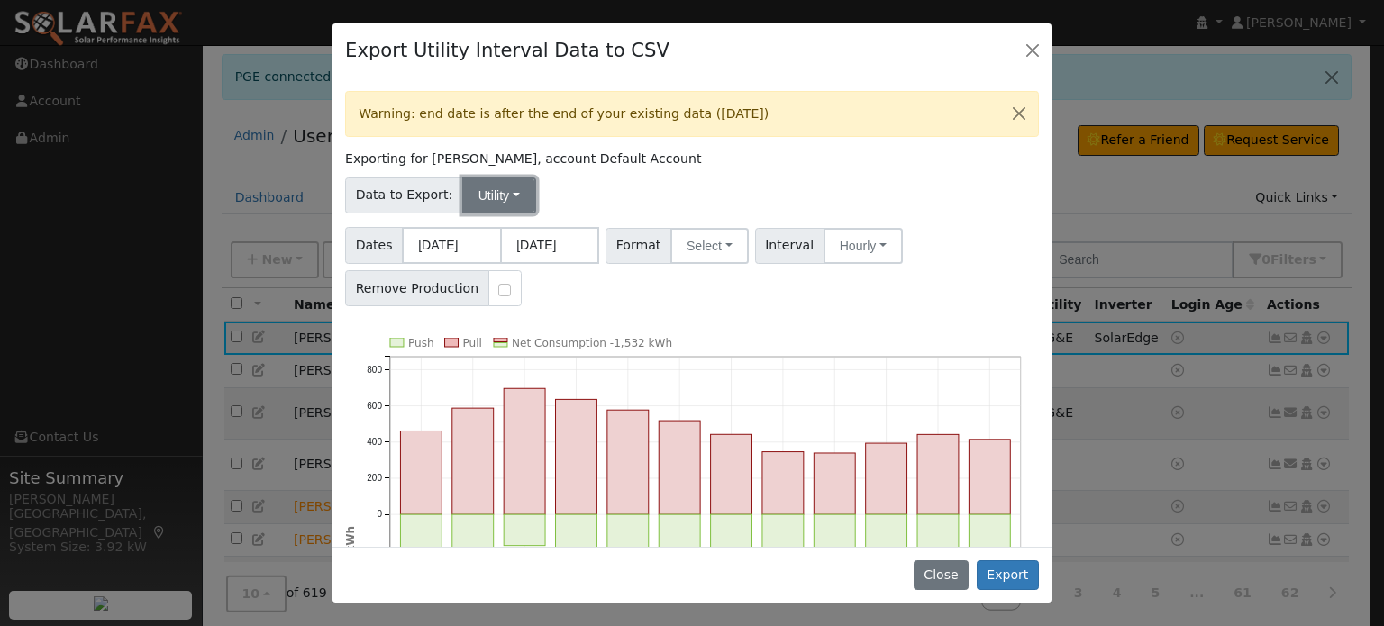
click at [487, 195] on button "Utility" at bounding box center [499, 195] width 74 height 36
click at [685, 186] on div "Data to Export: Utility Utility Solar" at bounding box center [692, 192] width 700 height 42
click at [700, 236] on button "Select" at bounding box center [709, 246] width 78 height 36
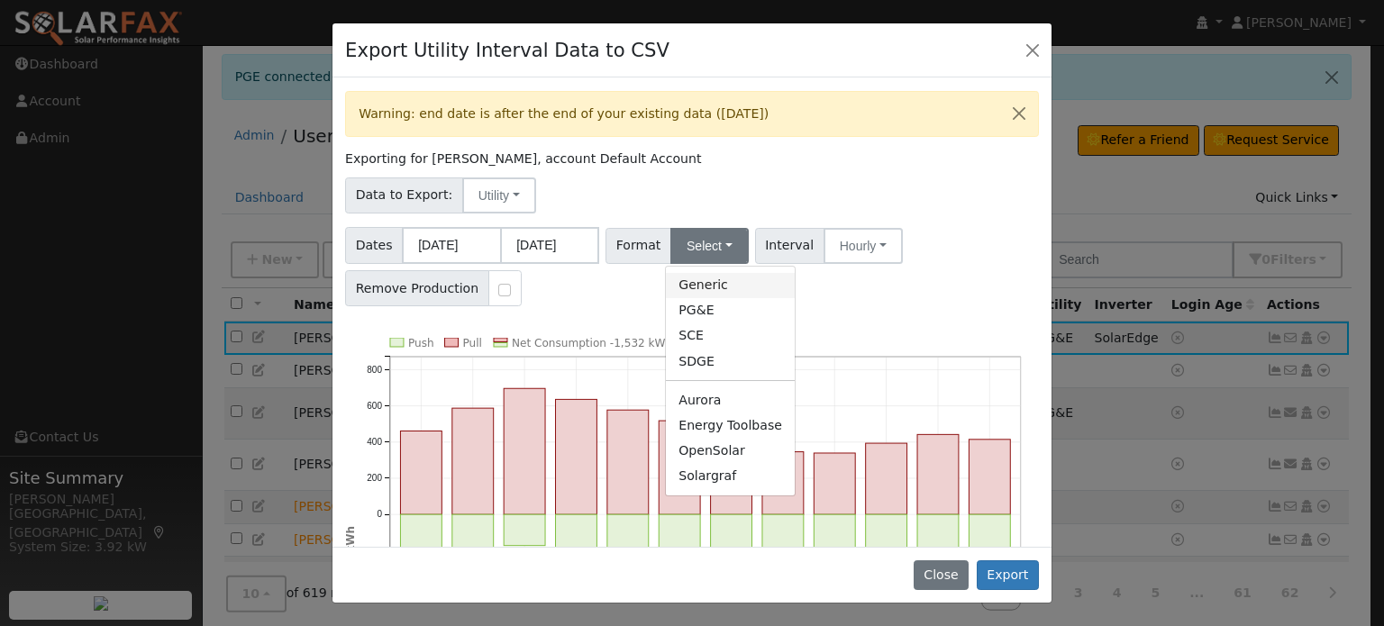
click at [700, 278] on link "Generic" at bounding box center [730, 285] width 129 height 25
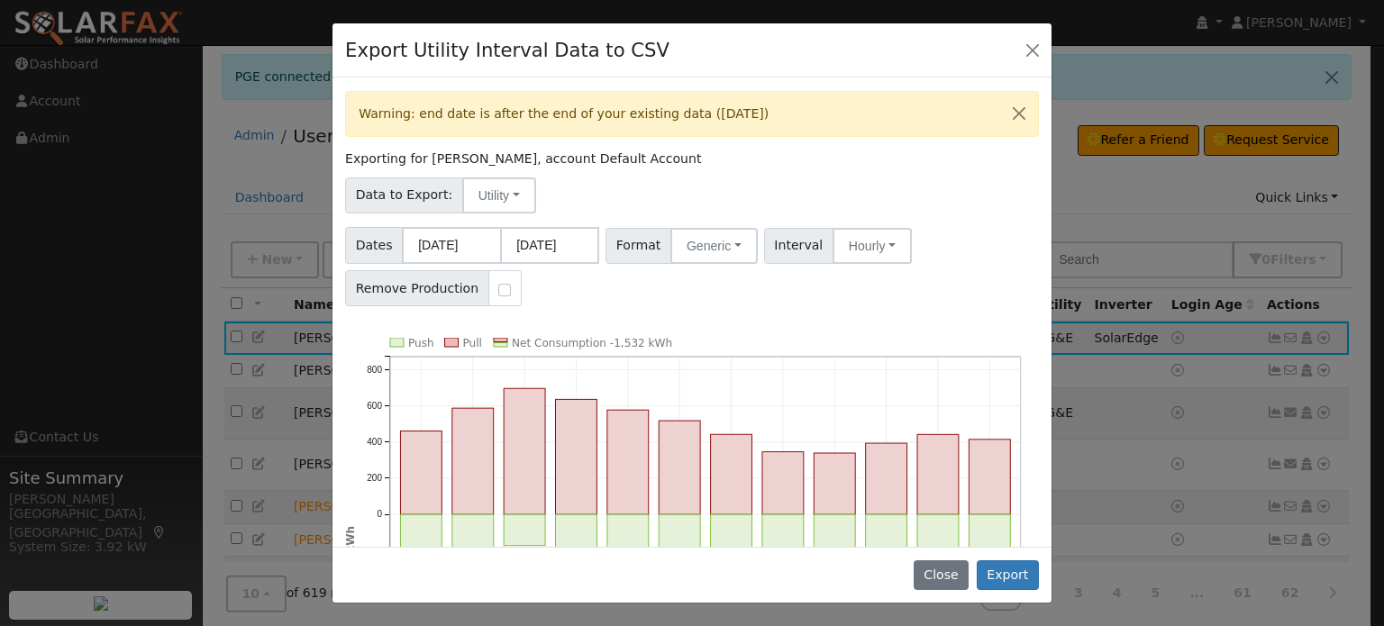
scroll to position [228, 0]
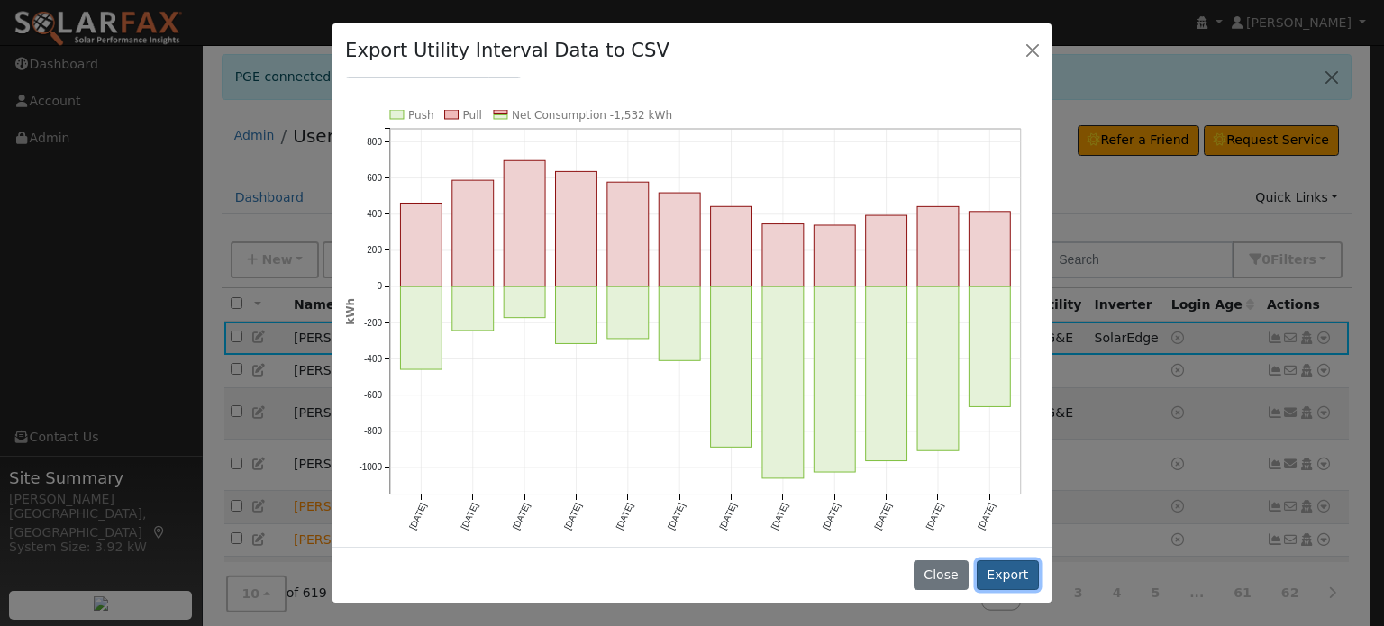
click at [1006, 586] on button "Export" at bounding box center [1008, 575] width 62 height 31
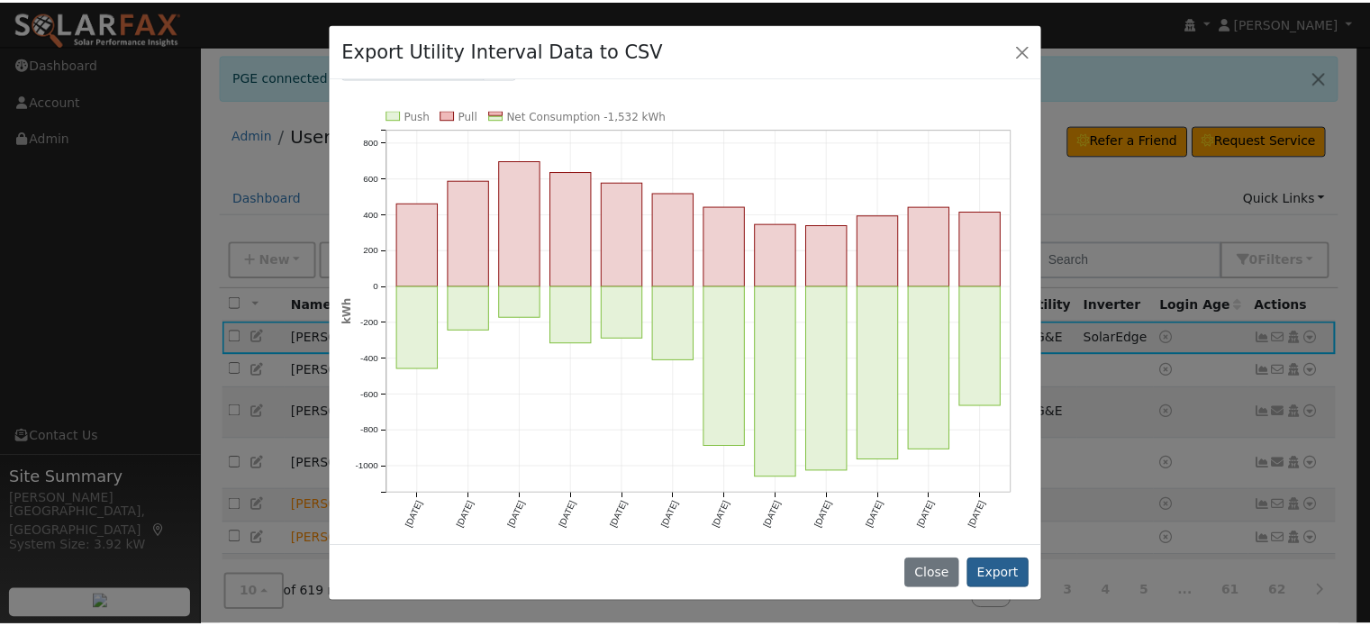
scroll to position [0, 0]
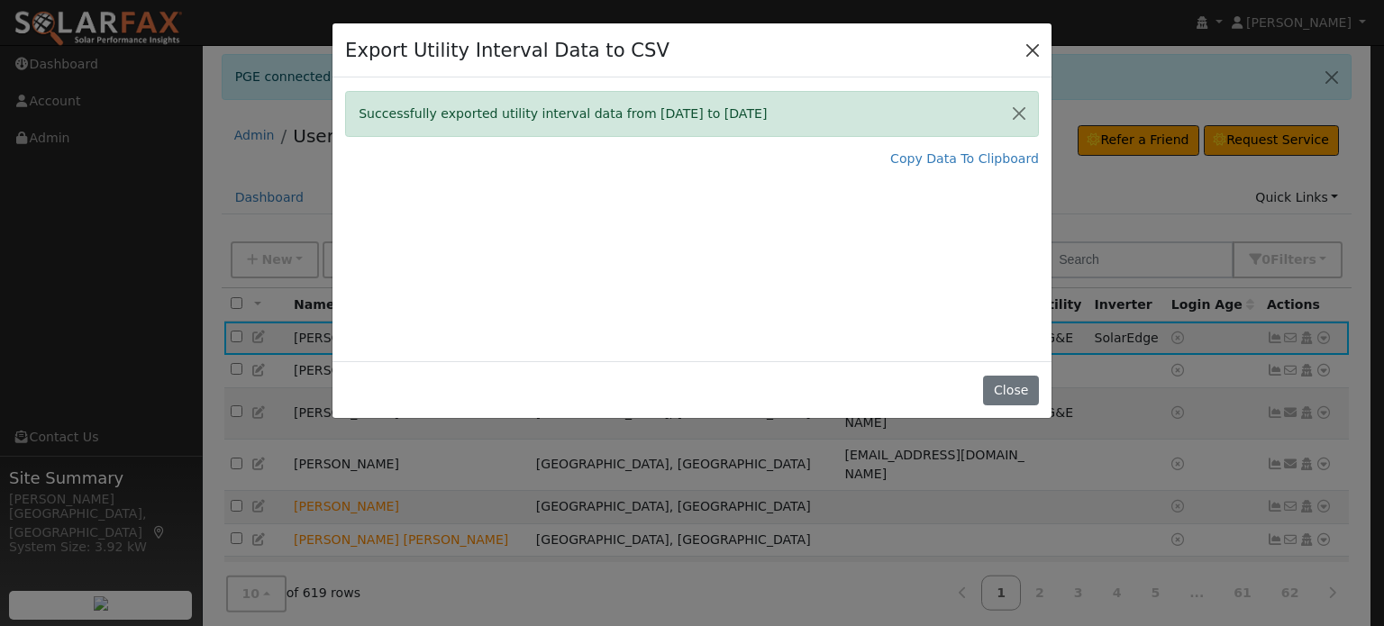
drag, startPoint x: 1027, startPoint y: 32, endPoint x: 1029, endPoint y: 42, distance: 11.0
click at [1027, 32] on div "Export Utility Interval Data to CSV" at bounding box center [691, 50] width 719 height 55
click at [1029, 42] on button "Close" at bounding box center [1032, 49] width 25 height 25
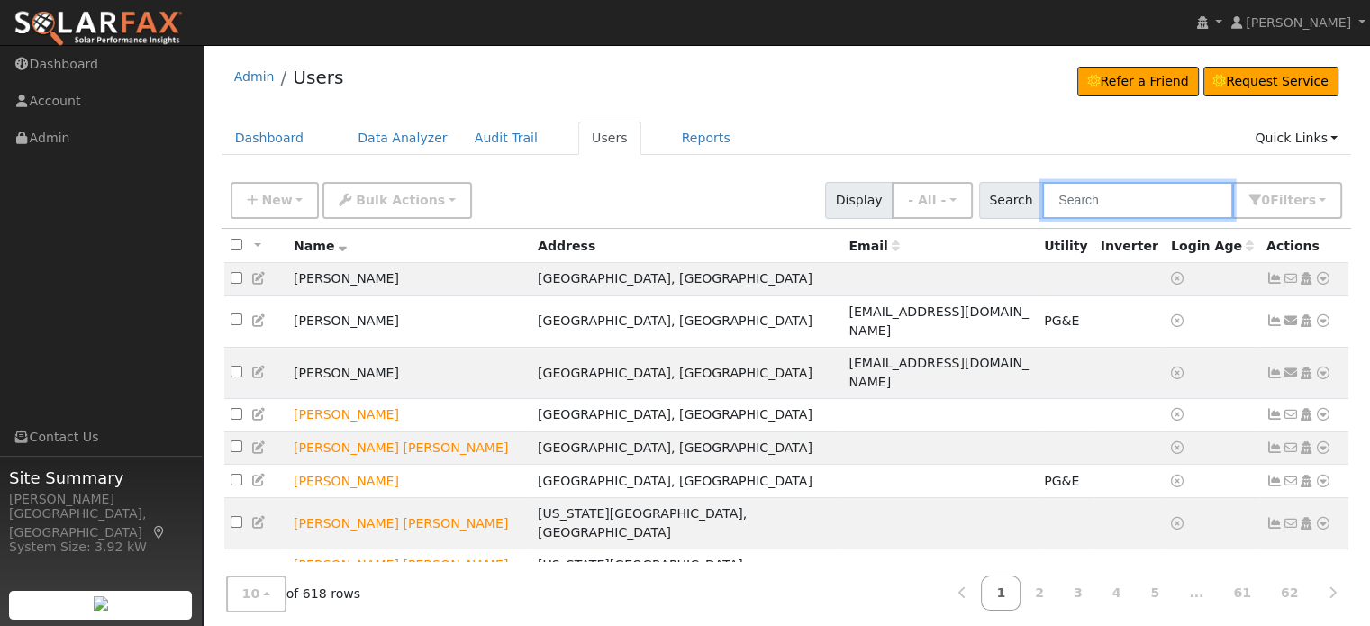
click at [1149, 203] on input "text" at bounding box center [1137, 200] width 191 height 37
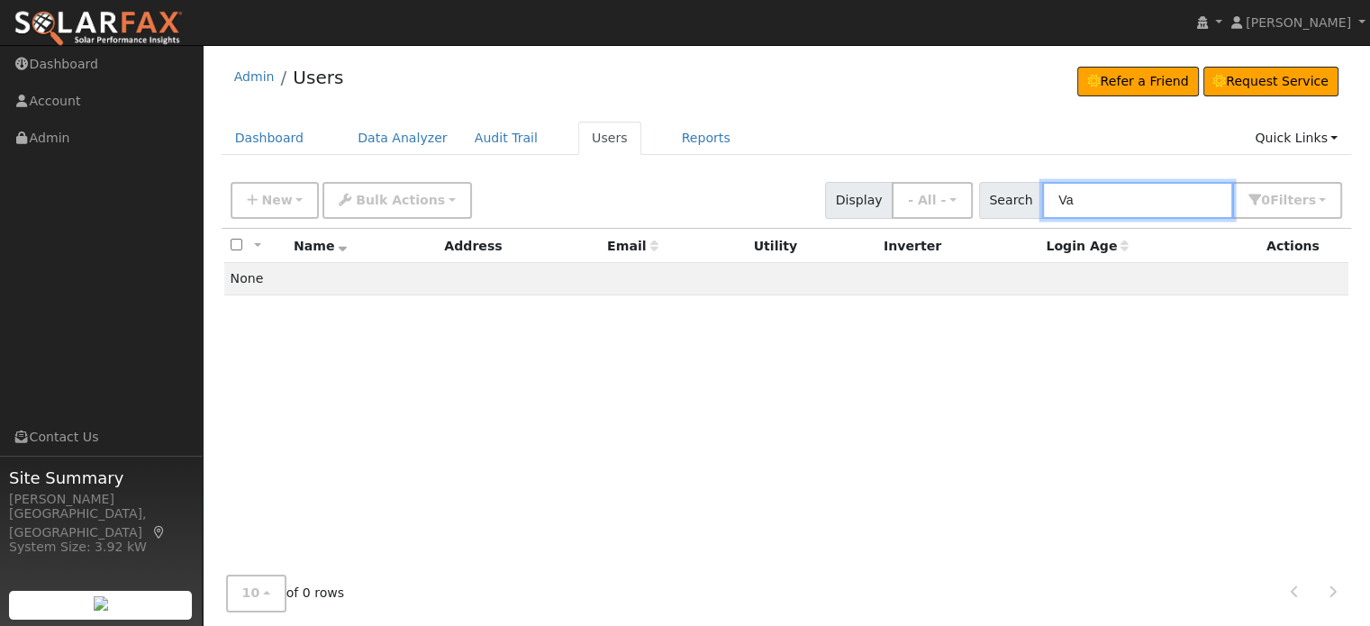
type input "V"
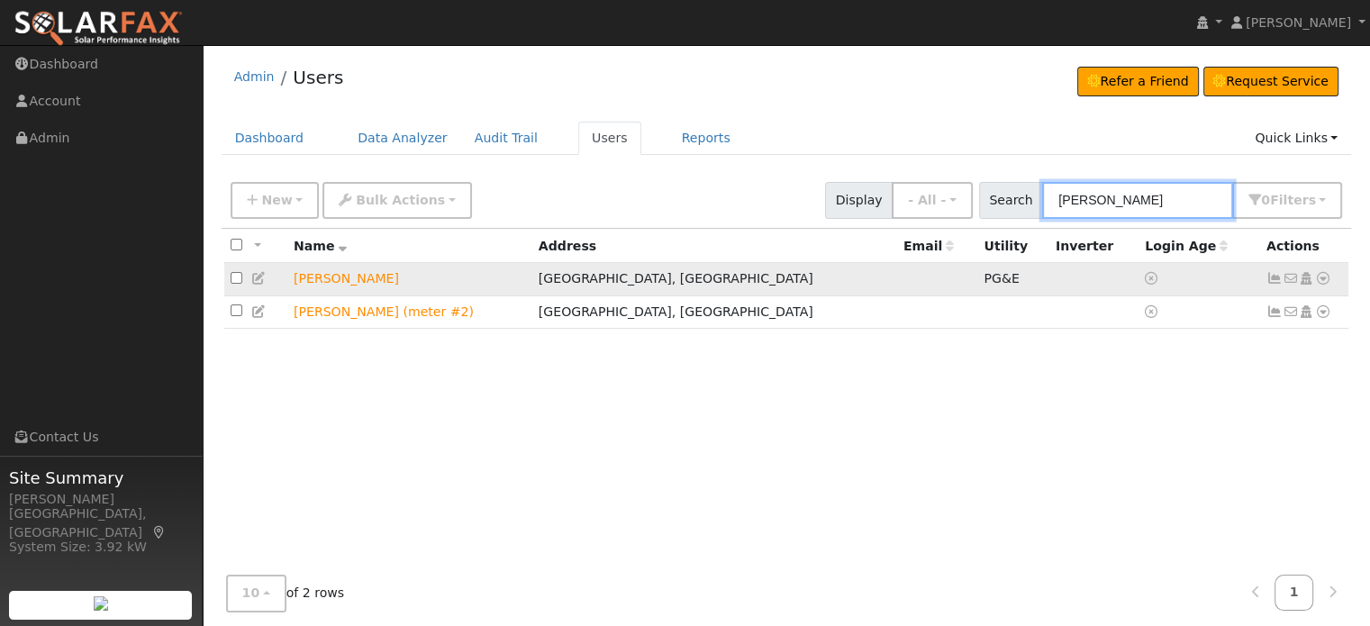
type input "Dodi"
click at [1320, 277] on icon at bounding box center [1323, 278] width 16 height 13
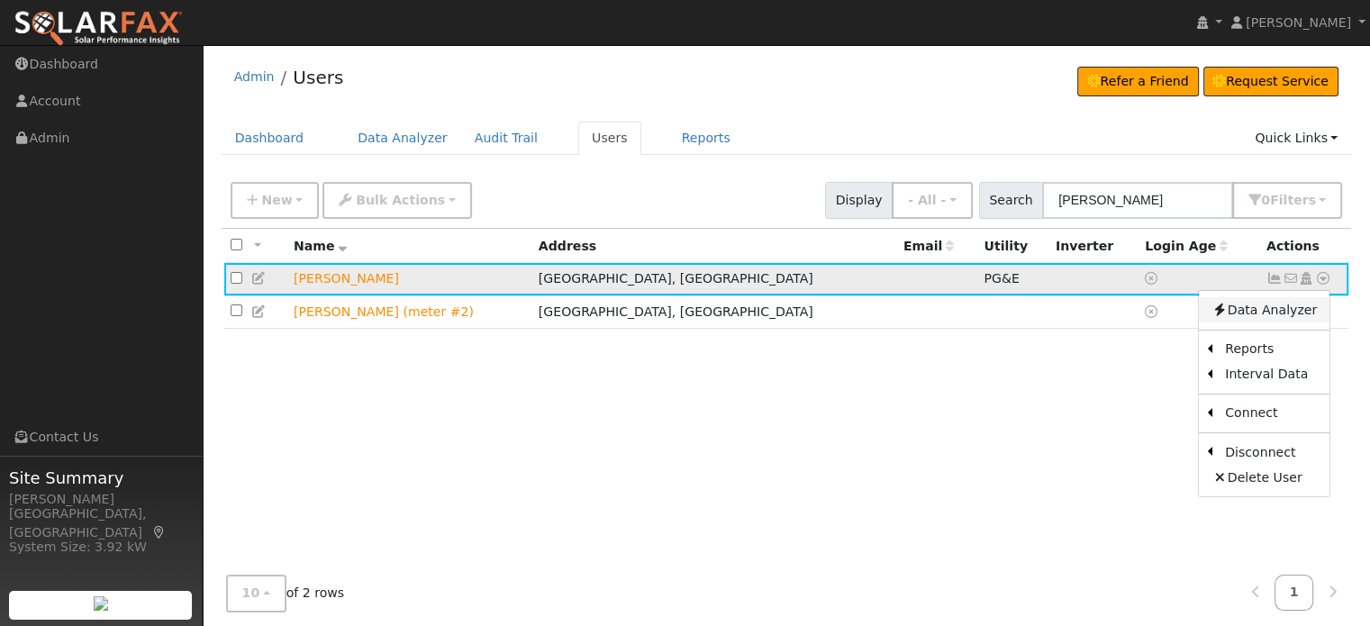
click at [1279, 314] on link "Data Analyzer" at bounding box center [1264, 309] width 131 height 25
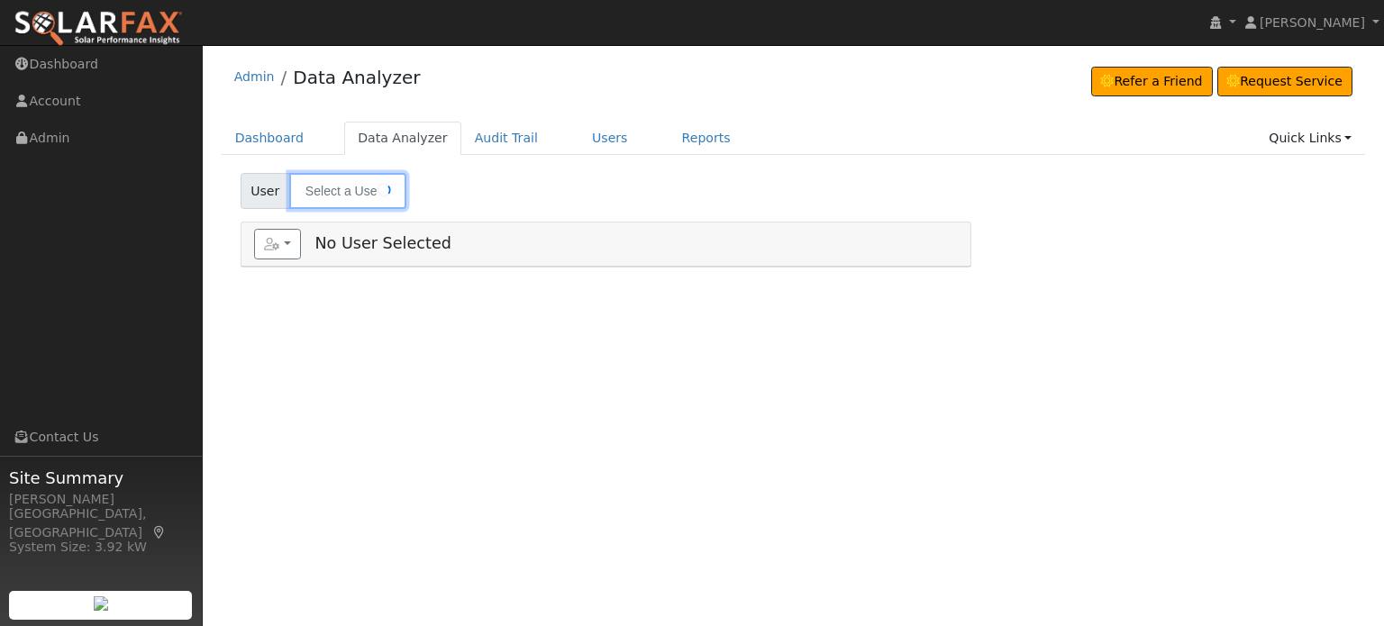
type input "[PERSON_NAME]"
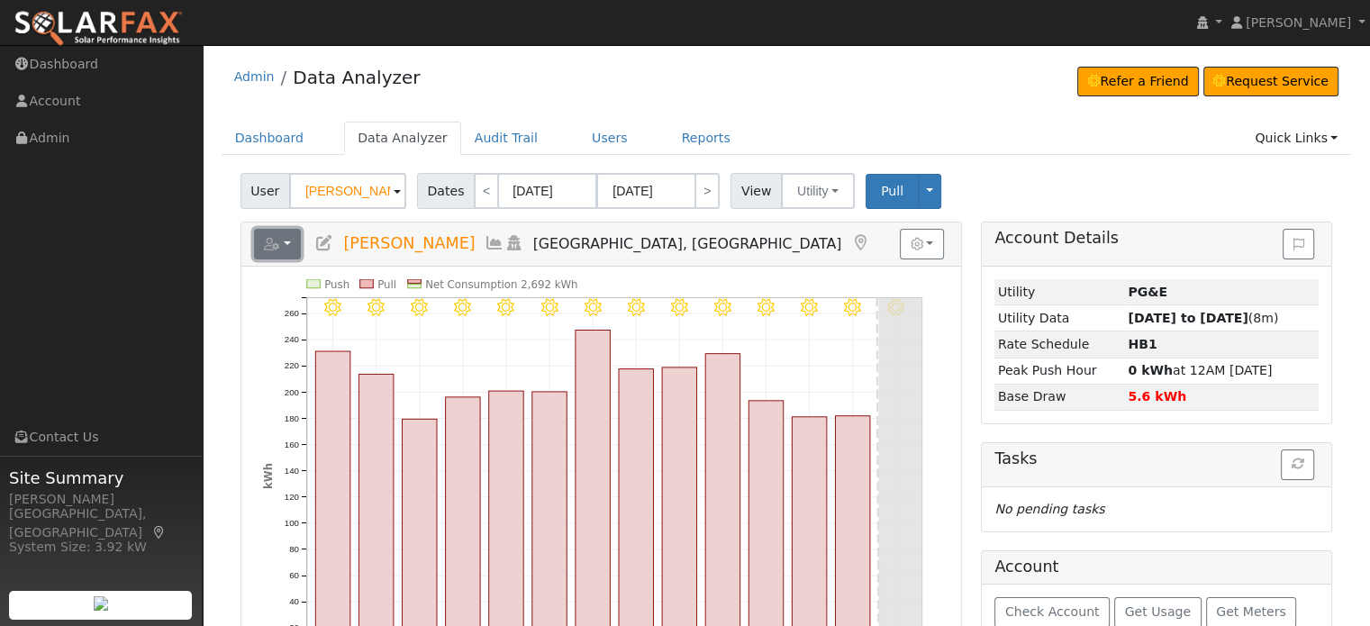
click at [295, 237] on button "button" at bounding box center [278, 244] width 48 height 31
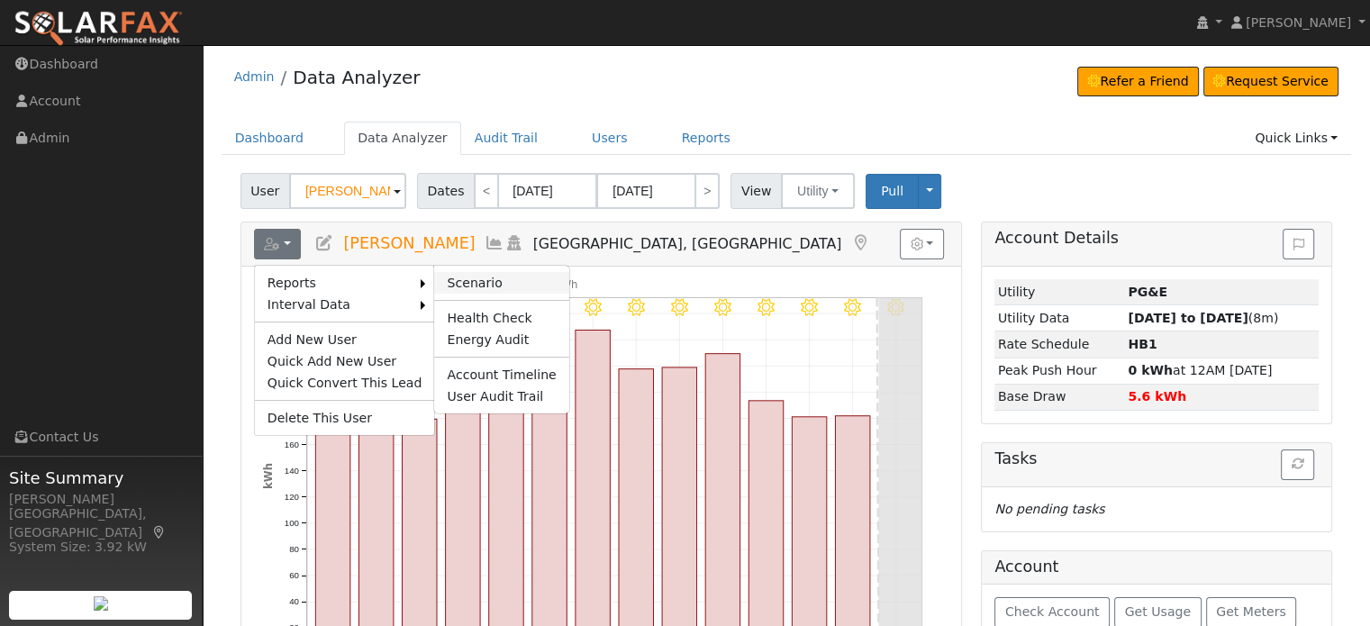
click at [438, 277] on link "Scenario" at bounding box center [501, 283] width 134 height 22
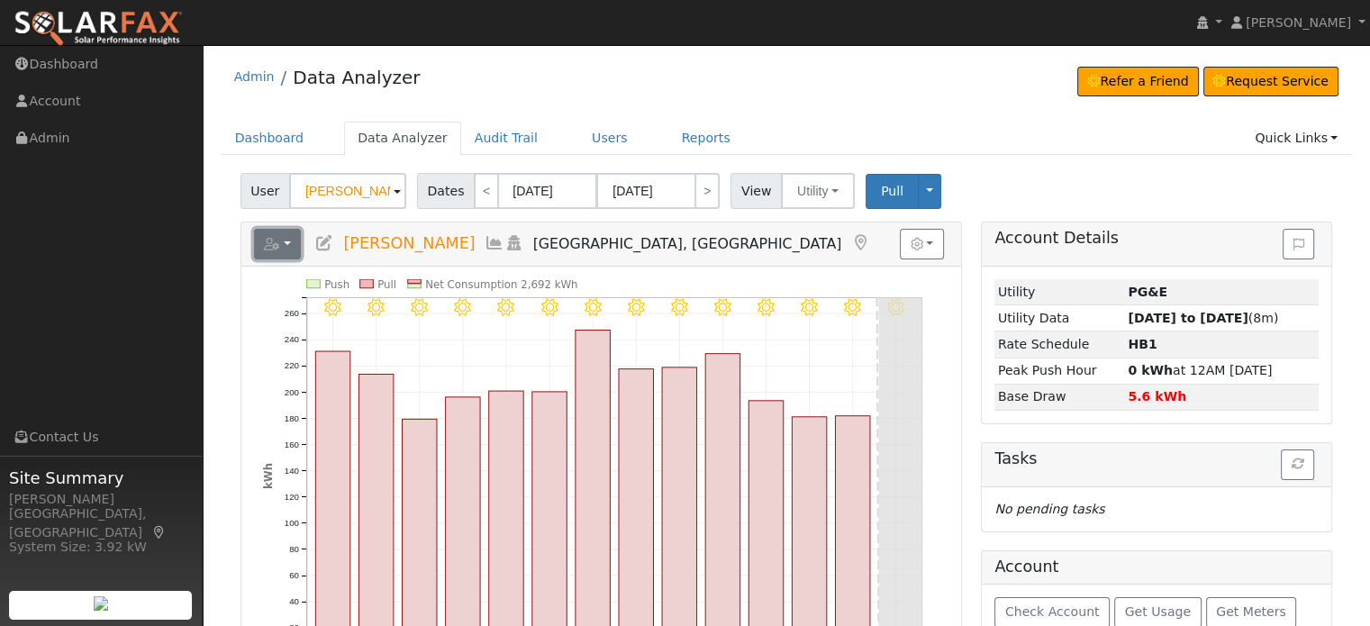
click at [267, 244] on icon "button" at bounding box center [272, 244] width 16 height 13
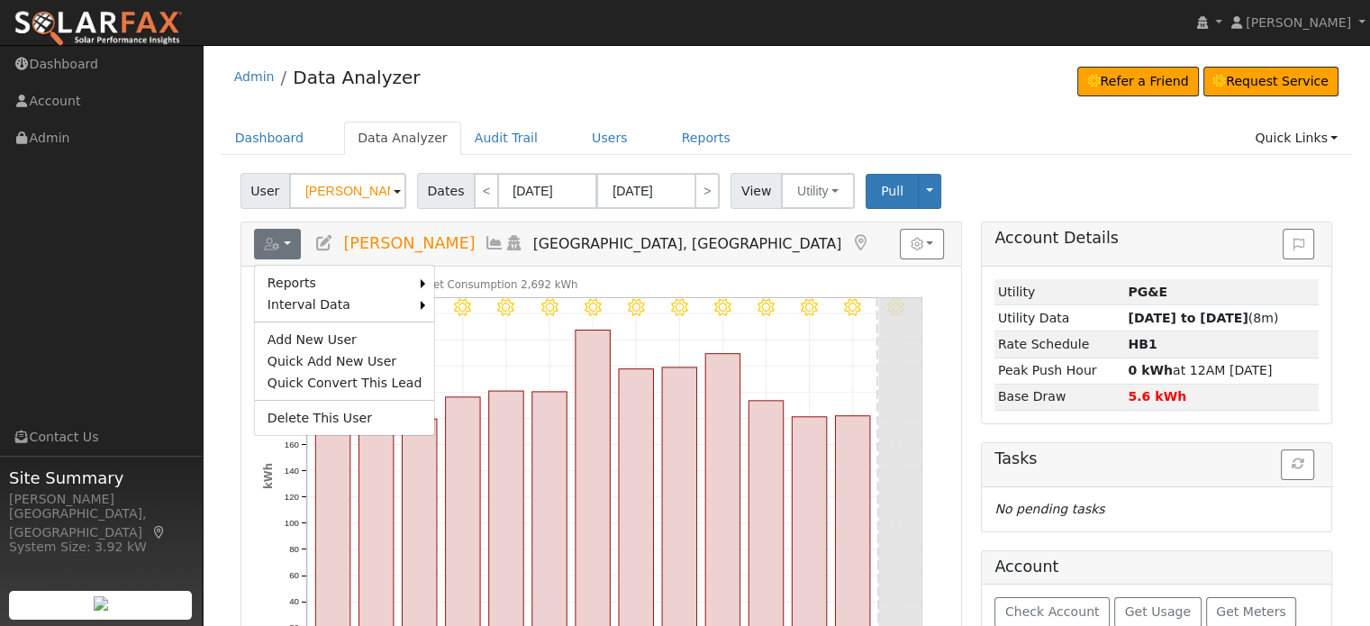
click at [724, 251] on h5 "Reports Scenario Health Check Energy Audit Account Timeline User Audit Trail In…" at bounding box center [601, 244] width 695 height 31
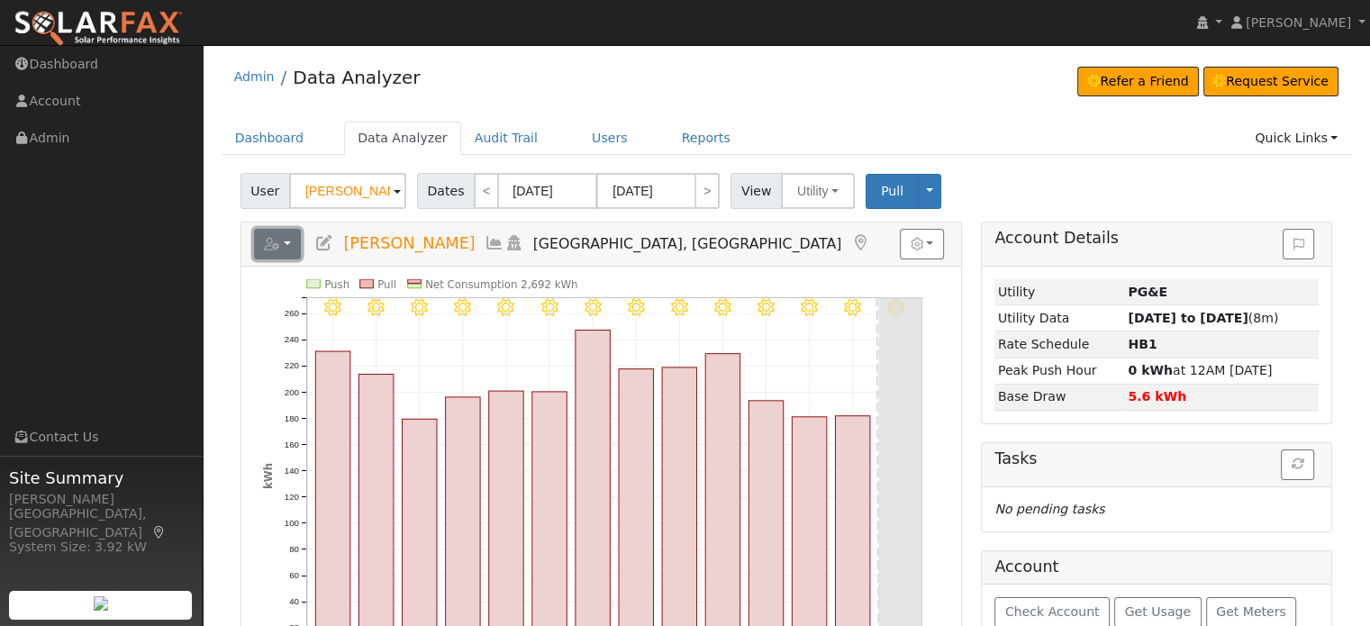
click at [273, 238] on icon "button" at bounding box center [272, 244] width 16 height 13
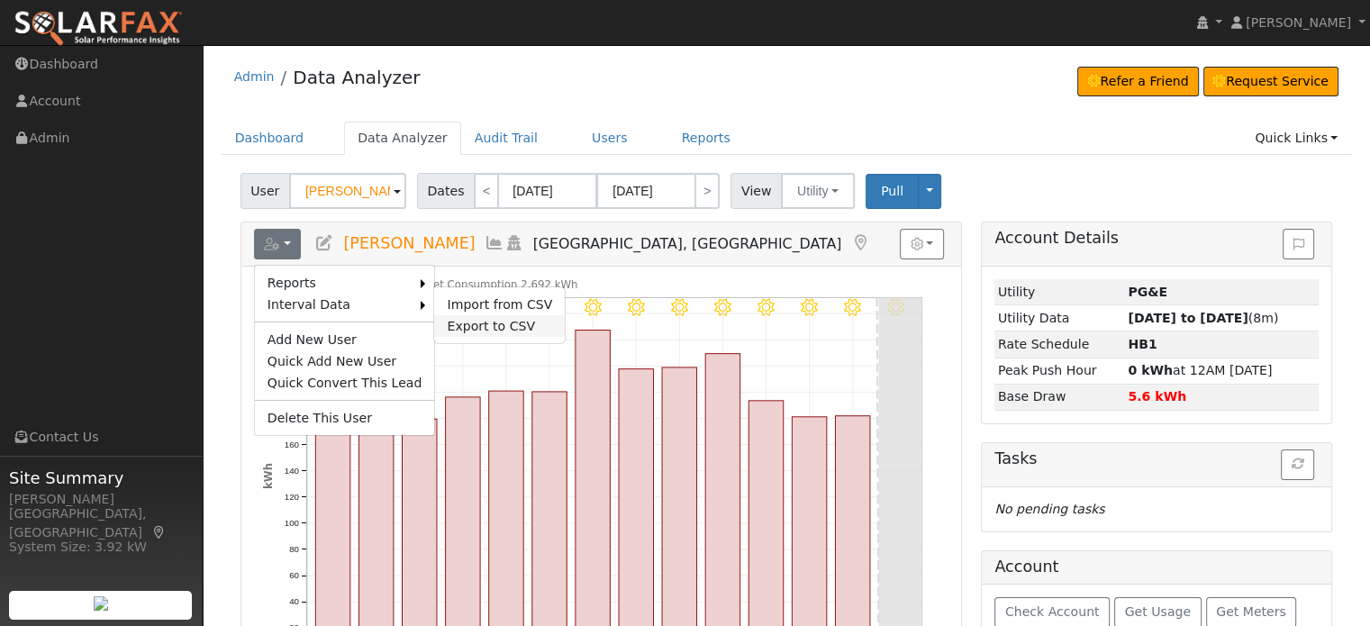
click at [483, 323] on link "Export to CSV" at bounding box center [499, 326] width 131 height 22
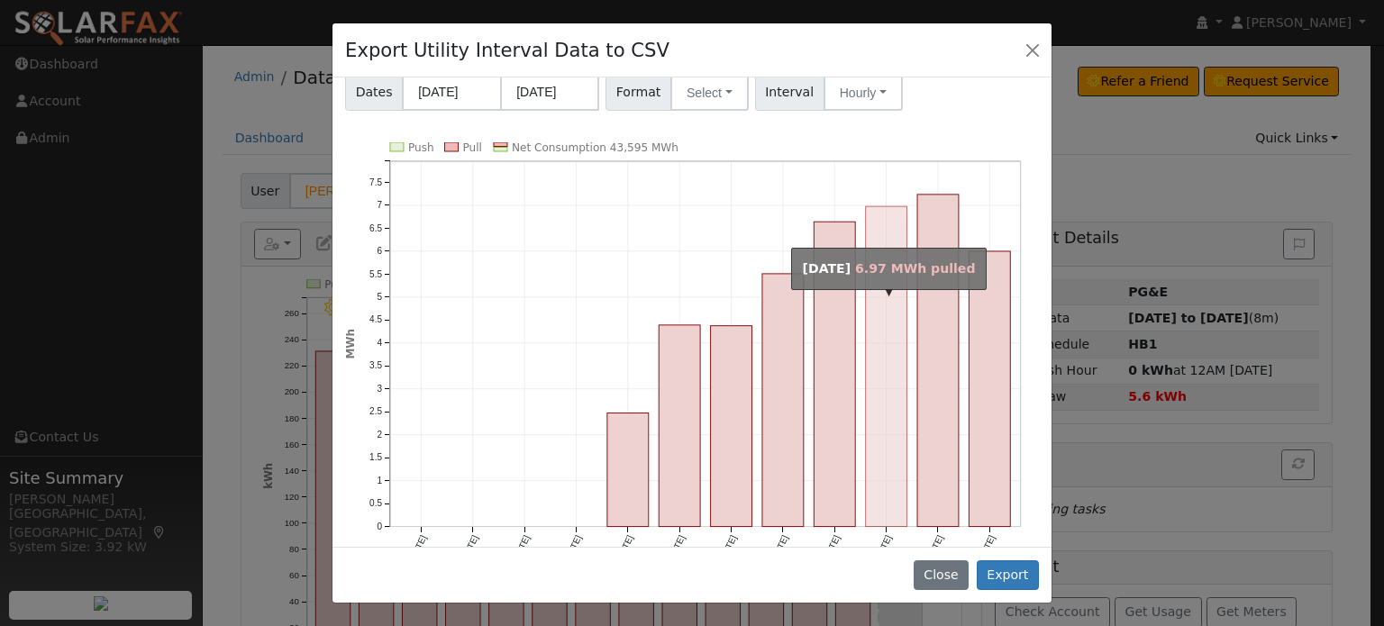
scroll to position [155, 0]
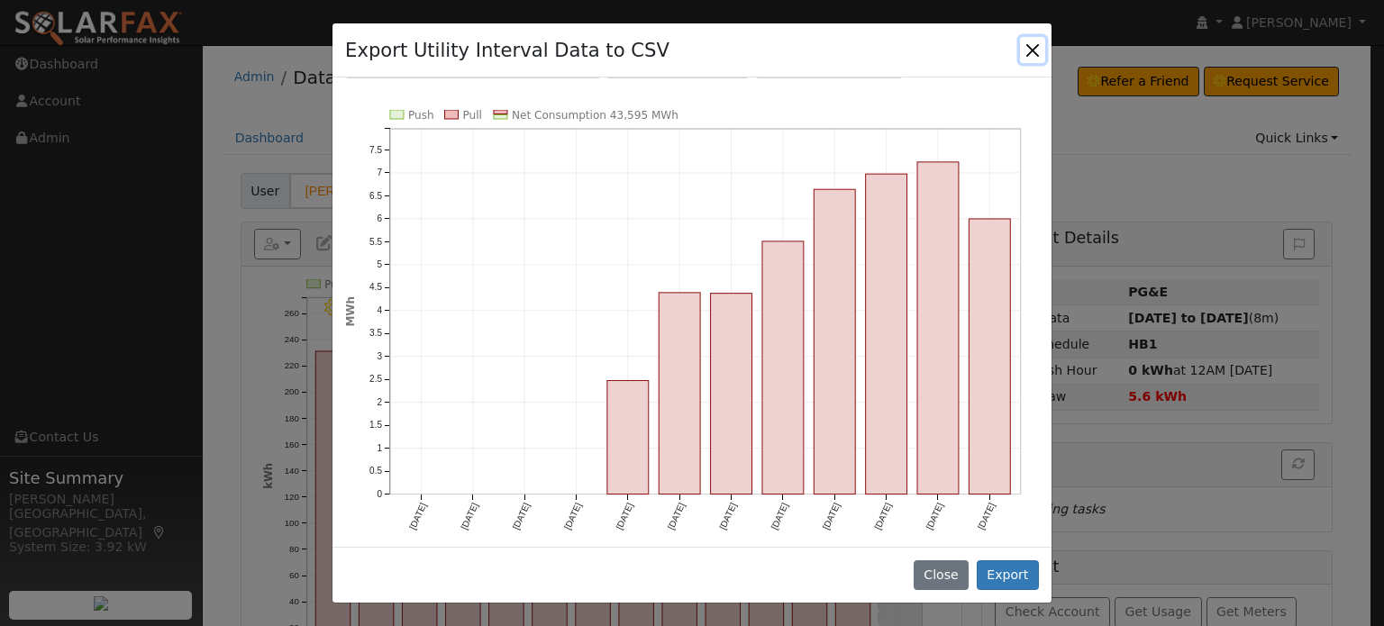
click at [1034, 50] on button "Close" at bounding box center [1032, 49] width 25 height 25
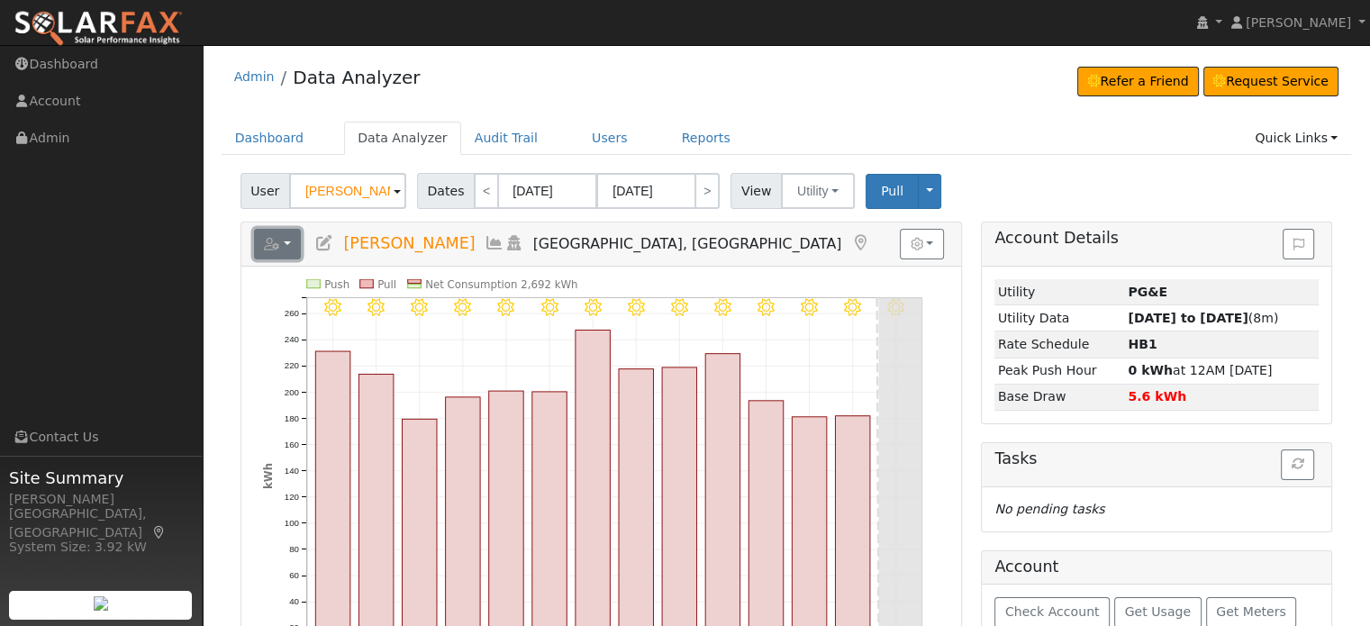
click at [267, 248] on icon "button" at bounding box center [272, 244] width 16 height 13
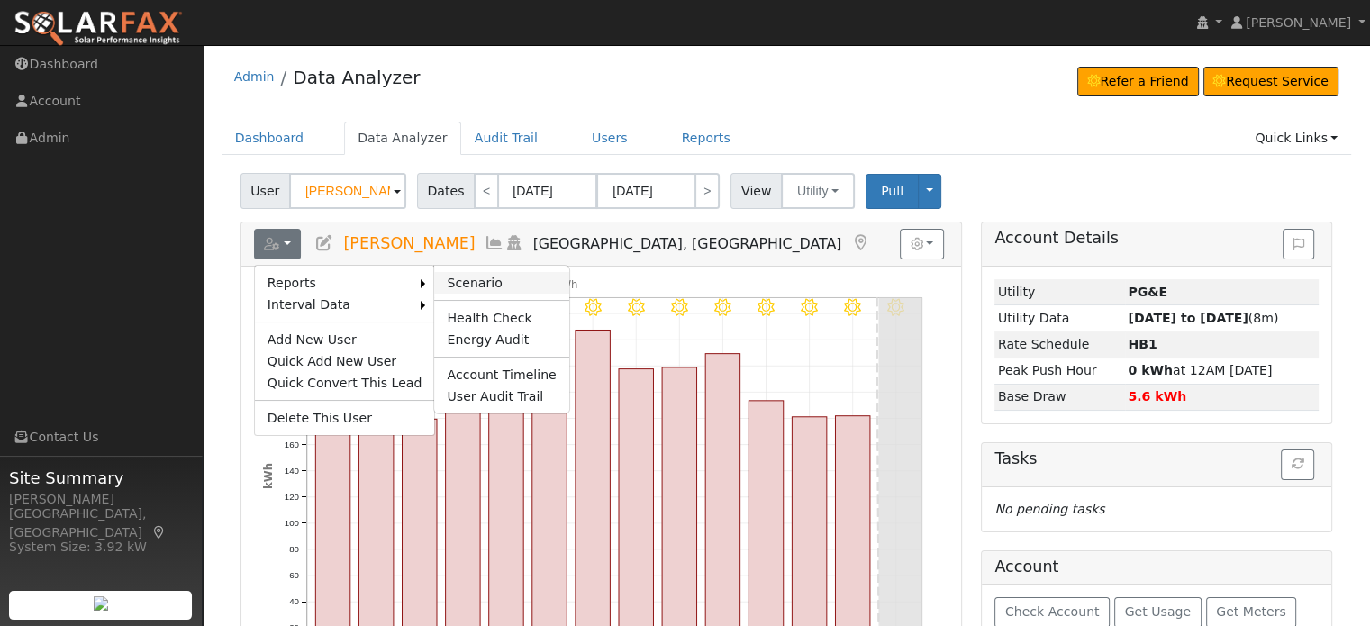
click at [464, 279] on link "Scenario" at bounding box center [501, 283] width 134 height 22
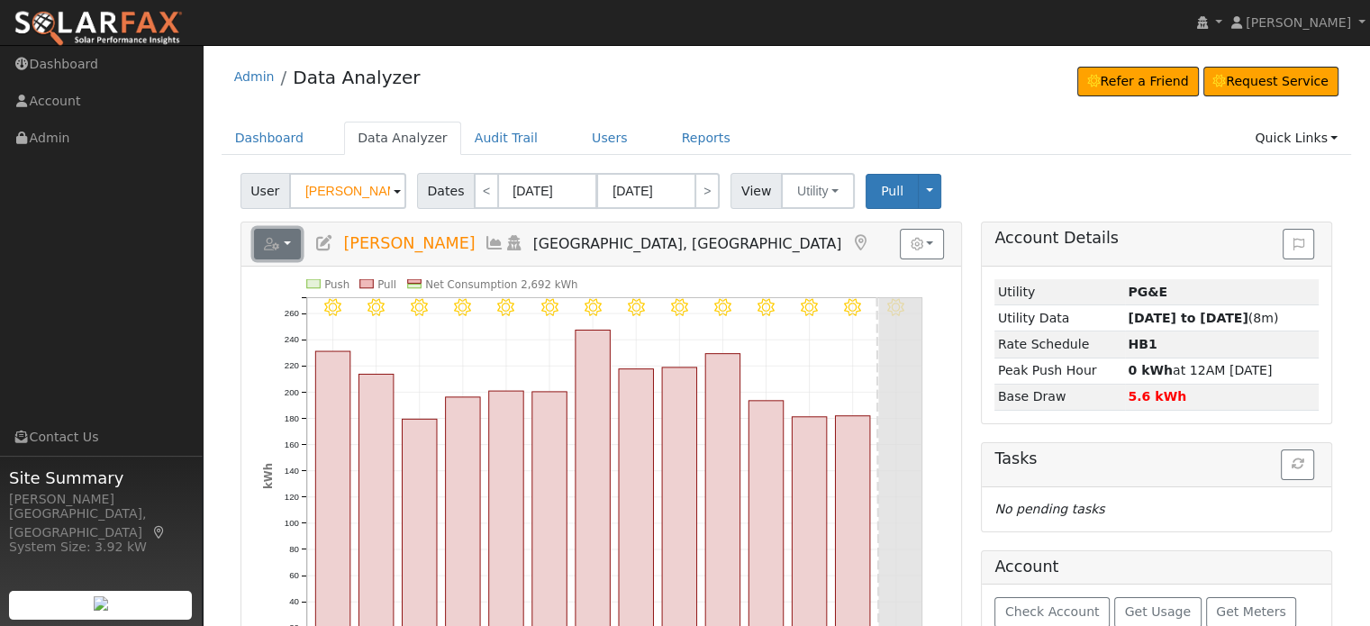
click at [271, 241] on icon "button" at bounding box center [272, 244] width 16 height 13
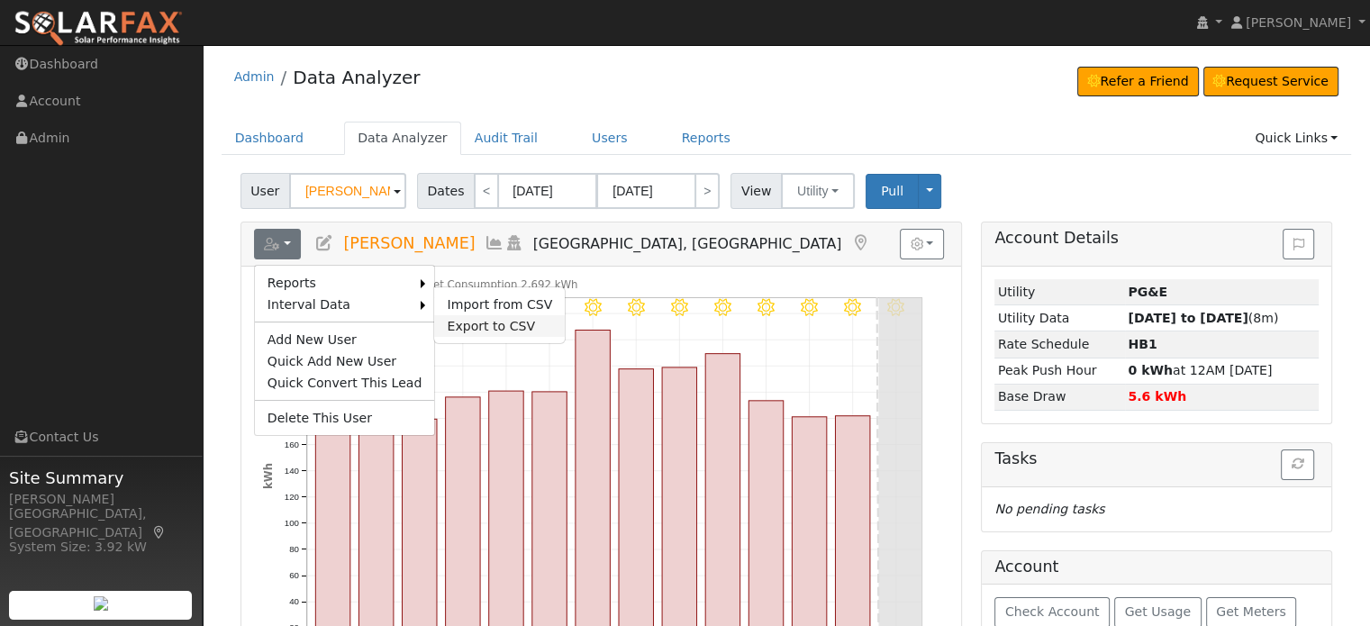
click at [450, 326] on link "Export to CSV" at bounding box center [499, 326] width 131 height 22
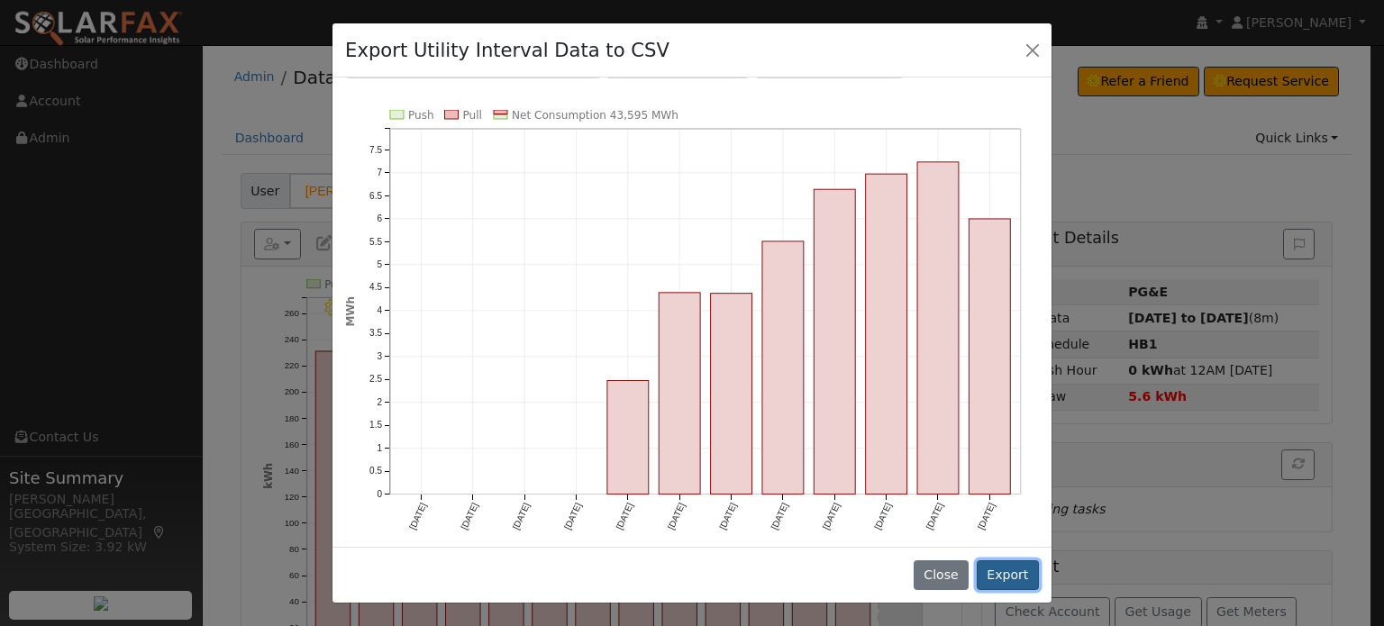
click at [1010, 576] on button "Export" at bounding box center [1008, 575] width 62 height 31
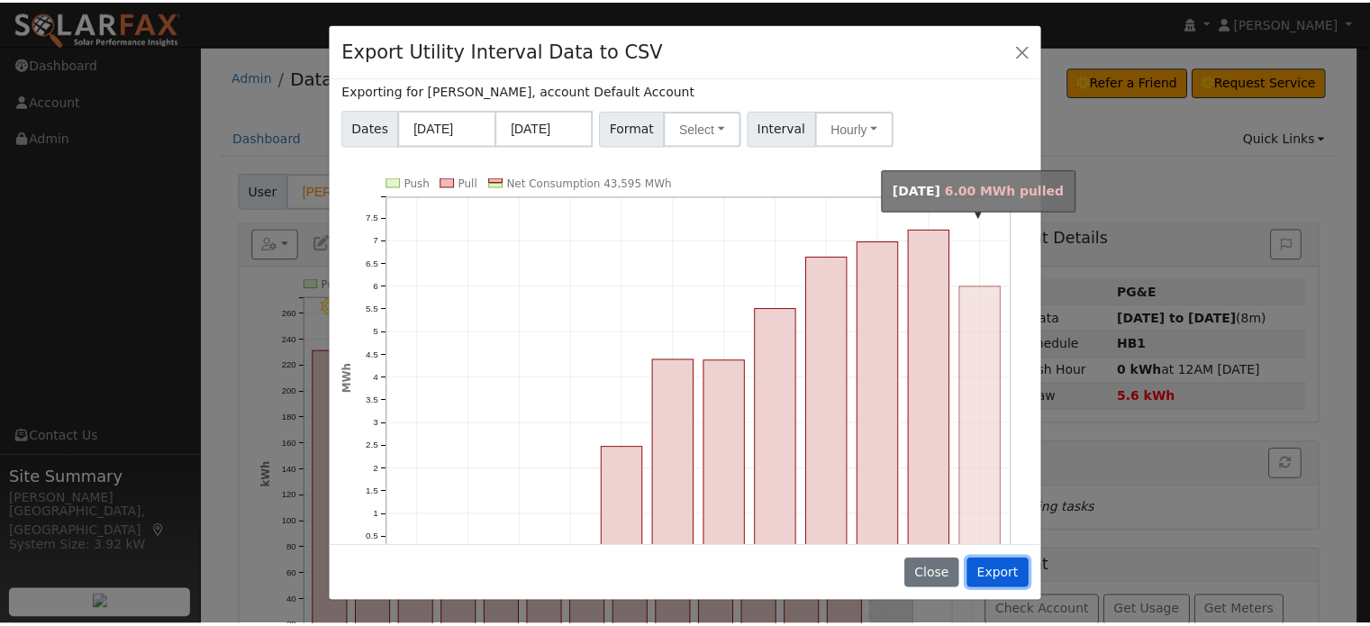
scroll to position [0, 0]
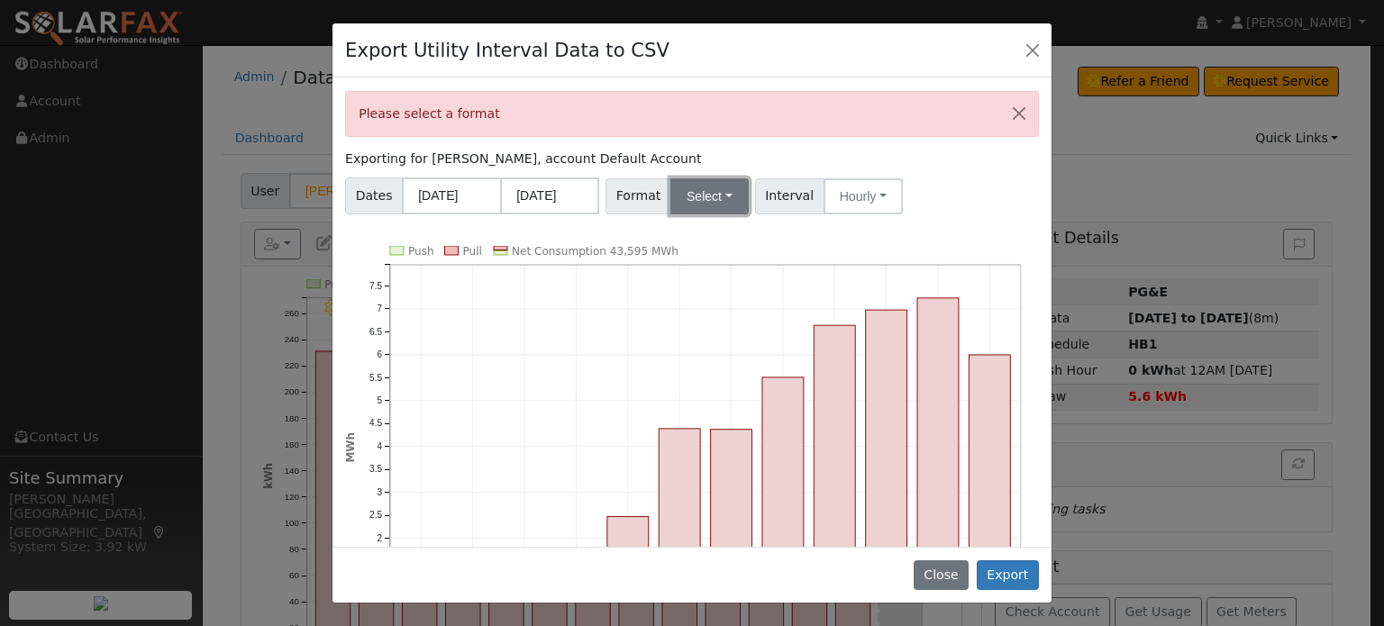
click at [684, 195] on button "Select" at bounding box center [709, 196] width 78 height 36
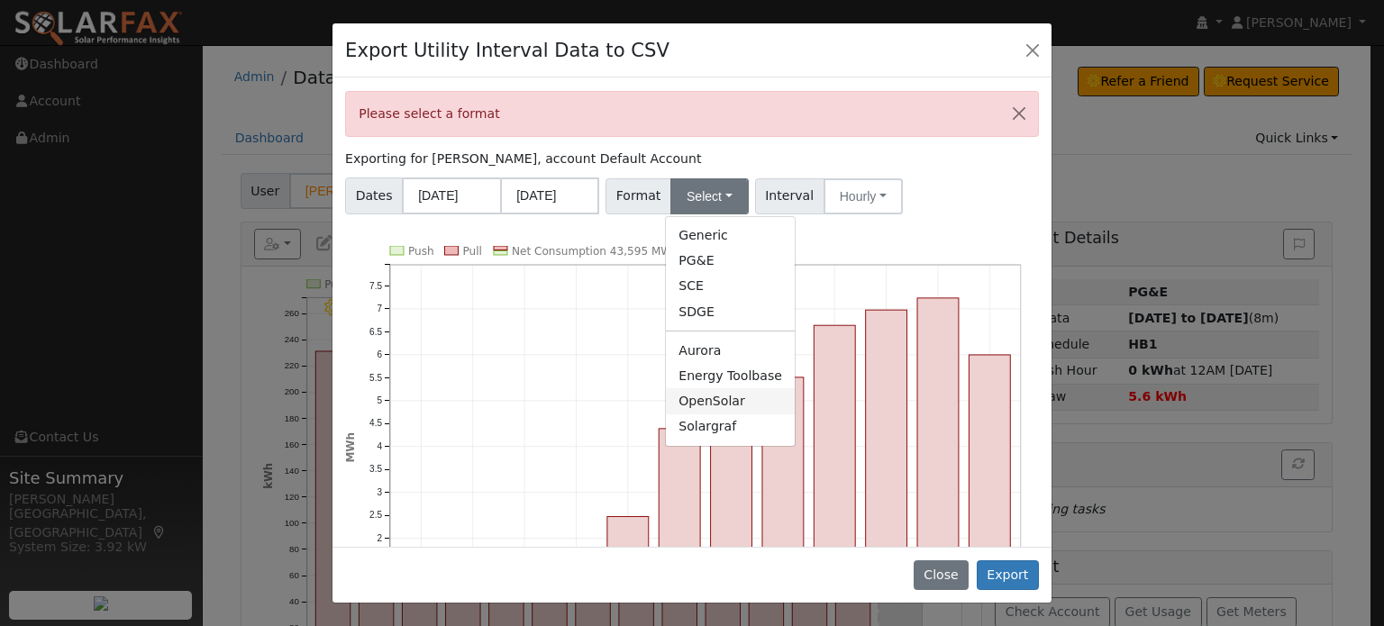
click at [717, 399] on link "OpenSolar" at bounding box center [730, 400] width 129 height 25
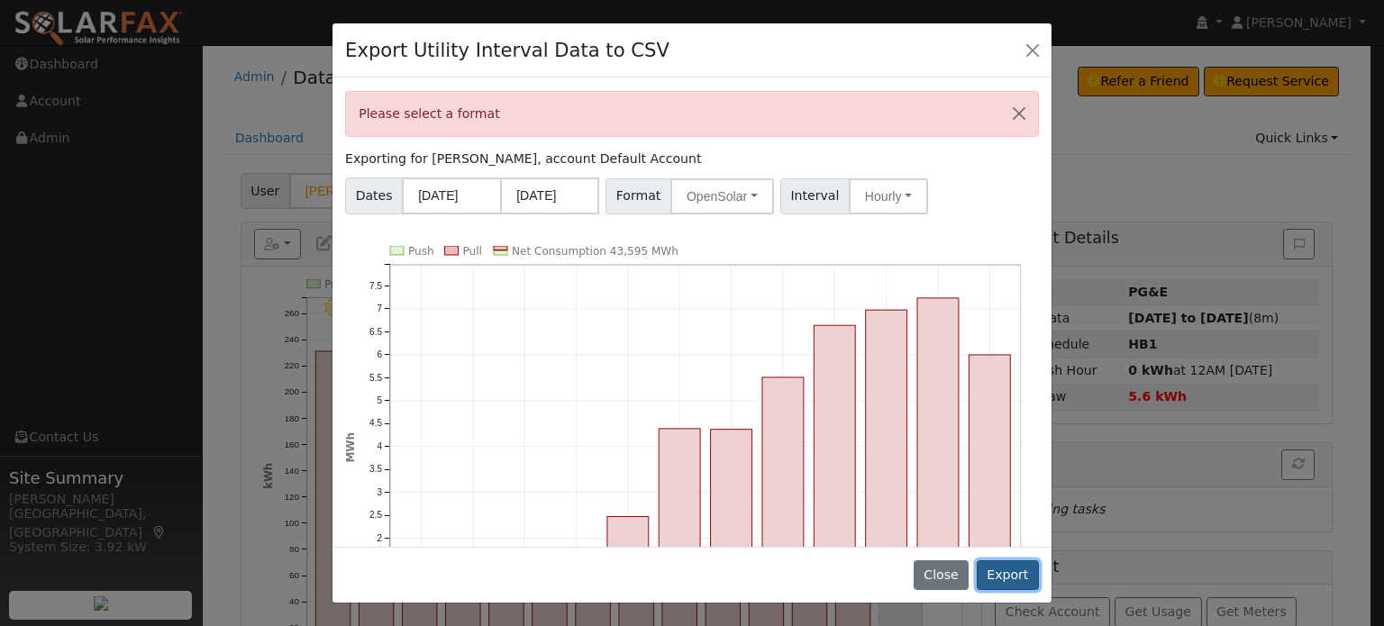
click at [1004, 582] on button "Export" at bounding box center [1008, 575] width 62 height 31
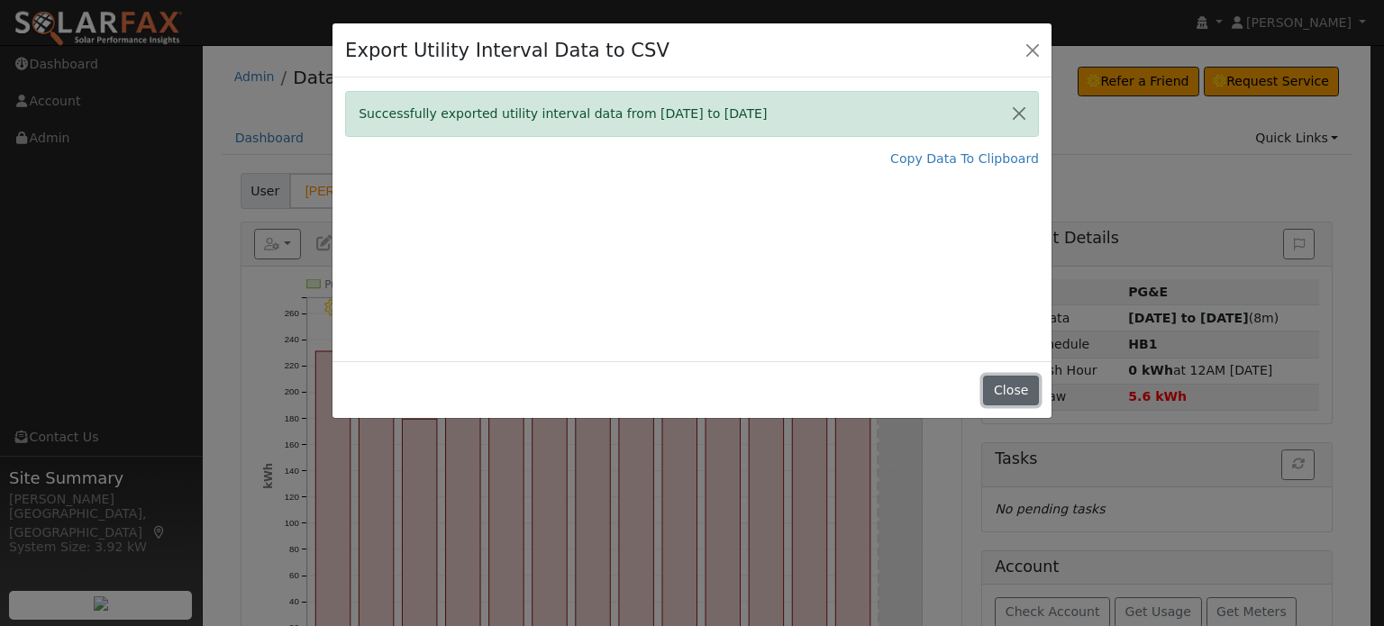
click at [993, 392] on button "Close" at bounding box center [1010, 391] width 55 height 31
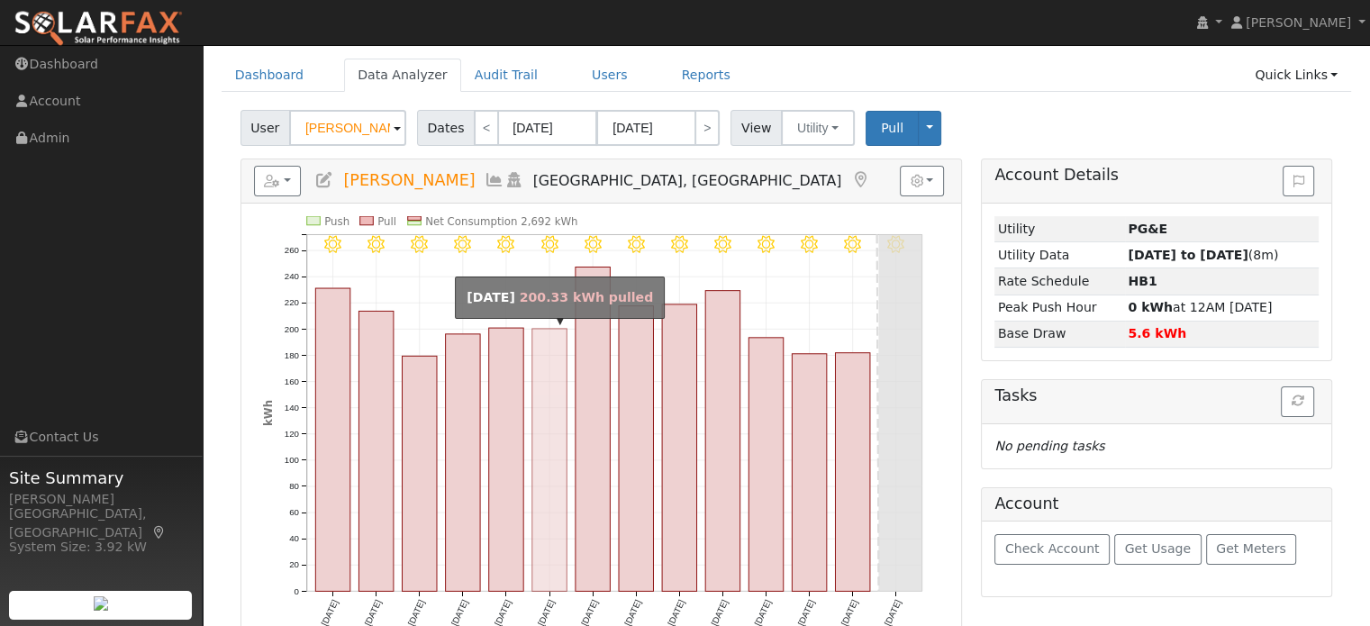
scroll to position [90, 0]
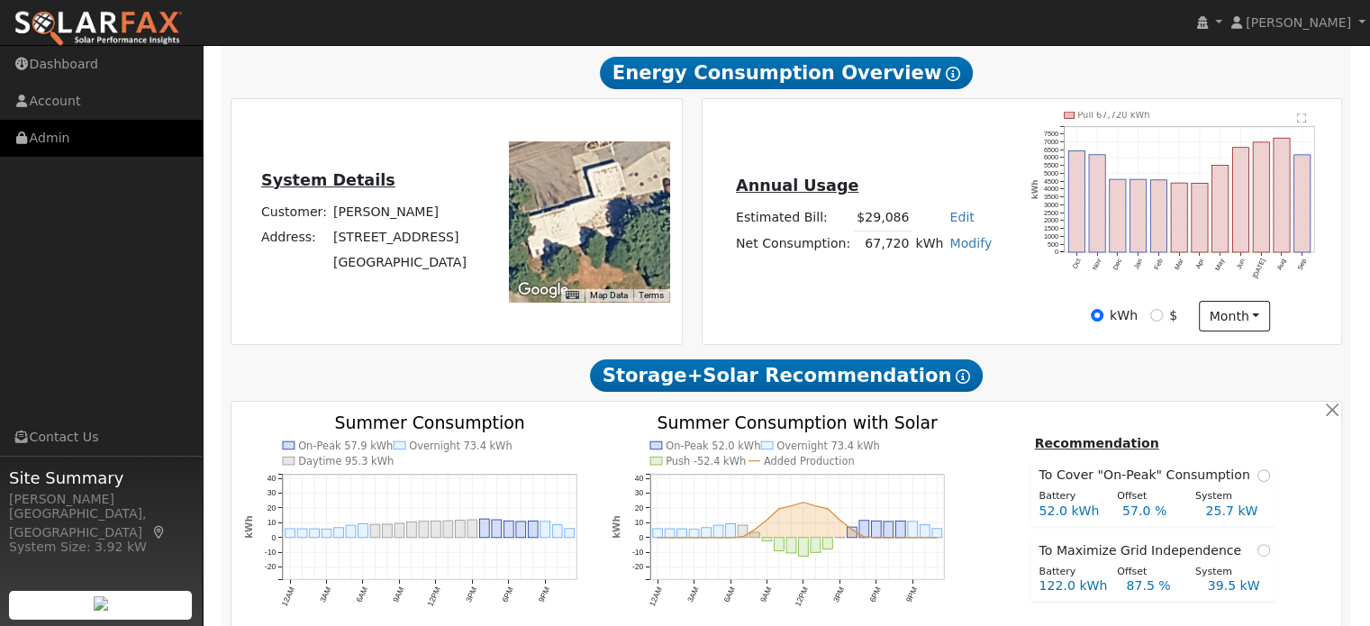
scroll to position [360, 0]
